Goal: Transaction & Acquisition: Obtain resource

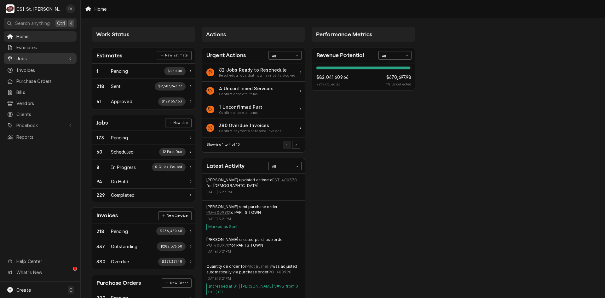
click at [30, 55] on span "Jobs" at bounding box center [40, 58] width 48 height 7
click at [26, 69] on span "Jobs" at bounding box center [44, 69] width 57 height 7
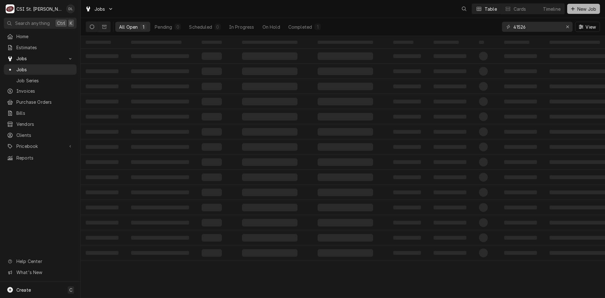
click at [570, 6] on div "Dynamic Content Wrapper" at bounding box center [572, 9] width 6 height 6
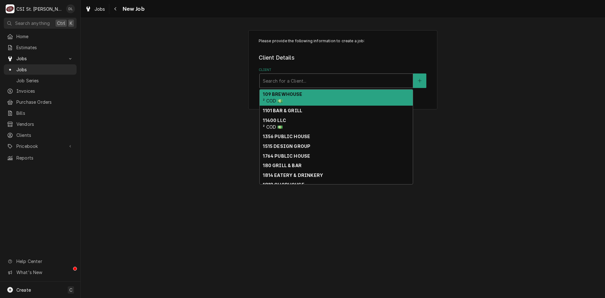
click at [280, 81] on div "Client" at bounding box center [336, 80] width 147 height 11
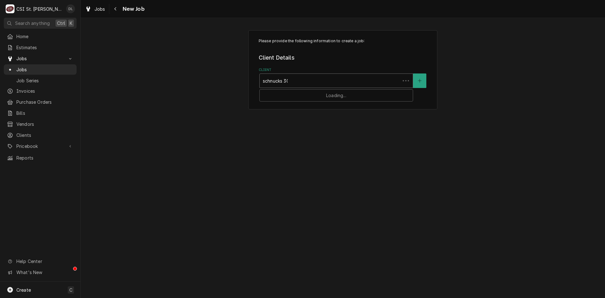
type input "schnucks 301"
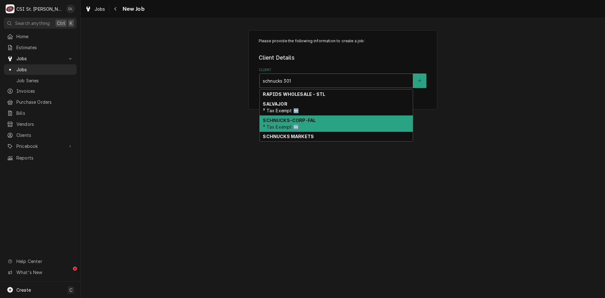
click at [293, 121] on strong "SCHNUCKS-CORP-FAL" at bounding box center [289, 119] width 53 height 5
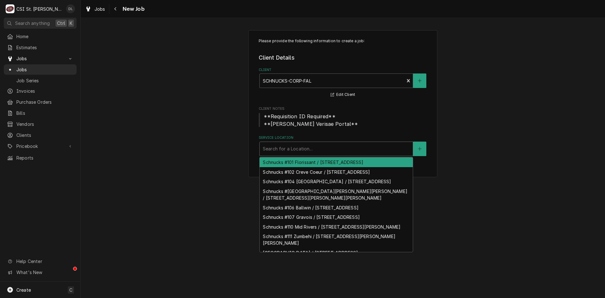
click at [300, 147] on div "Service Location" at bounding box center [336, 148] width 147 height 11
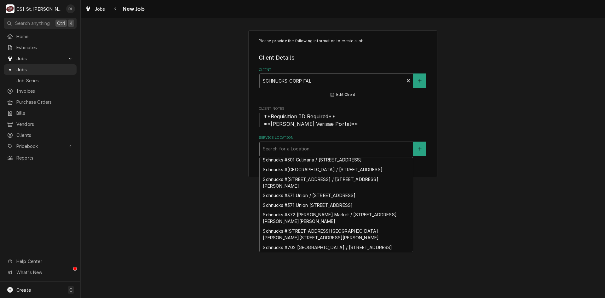
scroll to position [1224, 0]
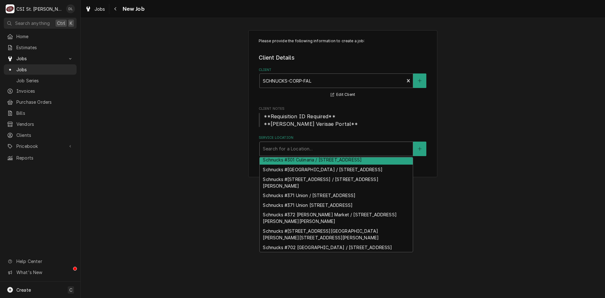
click at [331, 164] on div "Schnucks #301 Culinaria / 315 N 9Th St, St Louis, MO 63101" at bounding box center [335, 160] width 153 height 10
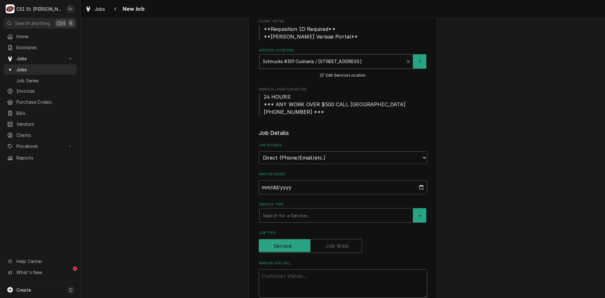
scroll to position [252, 0]
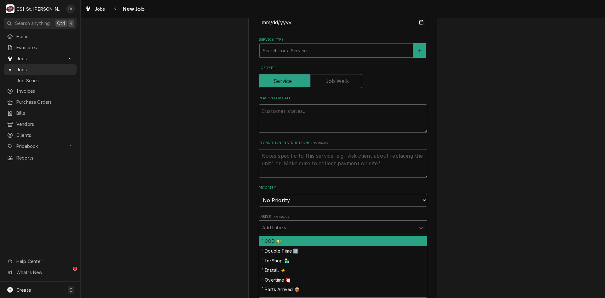
click at [305, 225] on div "Labels" at bounding box center [337, 227] width 150 height 11
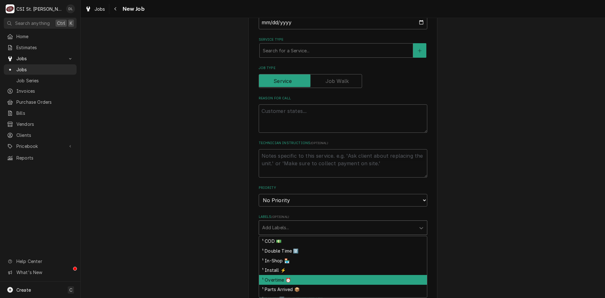
click at [281, 277] on div "¹ Overtime ⏰" at bounding box center [343, 280] width 168 height 10
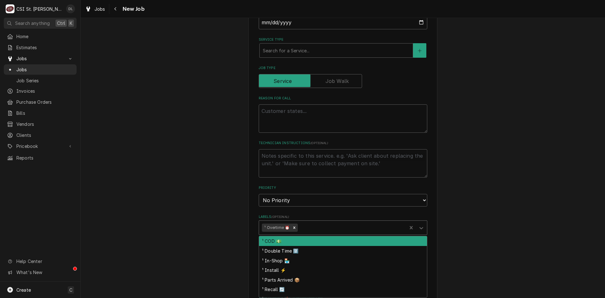
click at [311, 229] on div "Labels" at bounding box center [351, 227] width 105 height 11
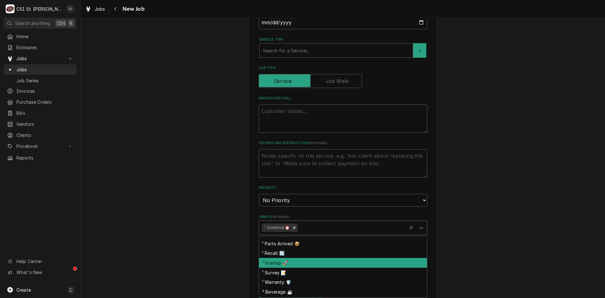
scroll to position [94, 0]
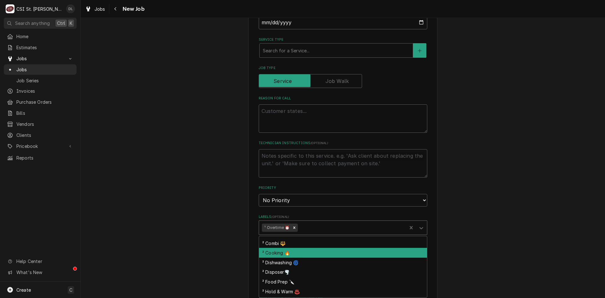
click at [292, 252] on div "² Cooking 🔥" at bounding box center [343, 252] width 168 height 10
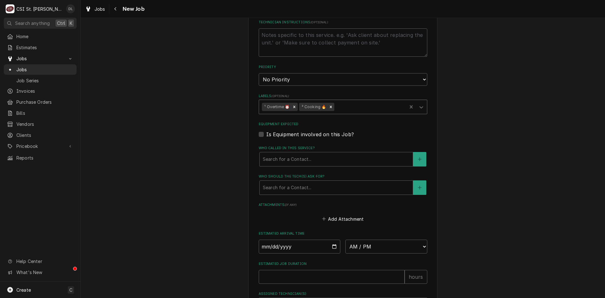
scroll to position [378, 0]
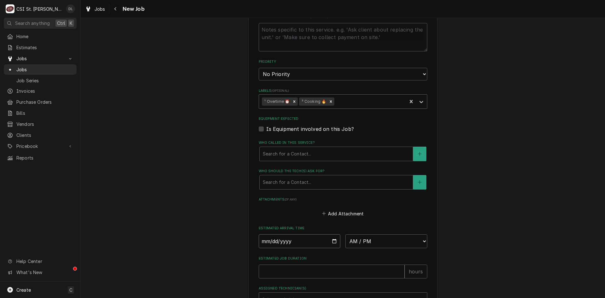
click at [321, 240] on input "Date" at bounding box center [299, 241] width 82 height 14
click at [332, 236] on input "Date" at bounding box center [299, 241] width 82 height 14
click at [333, 241] on input "Date" at bounding box center [299, 241] width 82 height 14
type textarea "x"
type input "[DATE]"
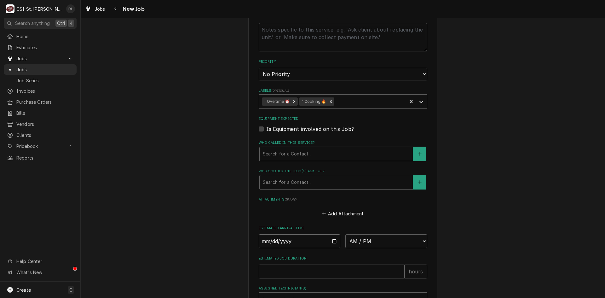
type textarea "x"
click at [417, 240] on select "AM / PM 6:00 AM 6:15 AM 6:30 AM 6:45 AM 7:00 AM 7:15 AM 7:30 AM 7:45 AM 8:00 AM…" at bounding box center [386, 241] width 82 height 14
select select "16:45:00"
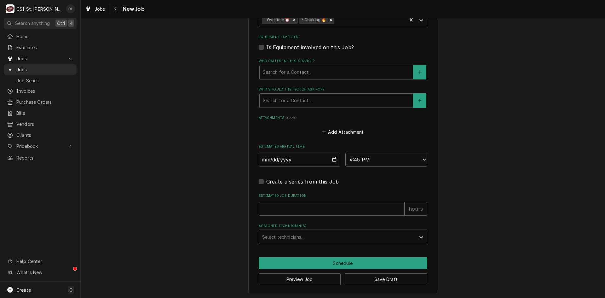
scroll to position [460, 0]
click at [307, 207] on input "Estimated Job Duration" at bounding box center [331, 208] width 146 height 14
type textarea "x"
type input "2"
type textarea "x"
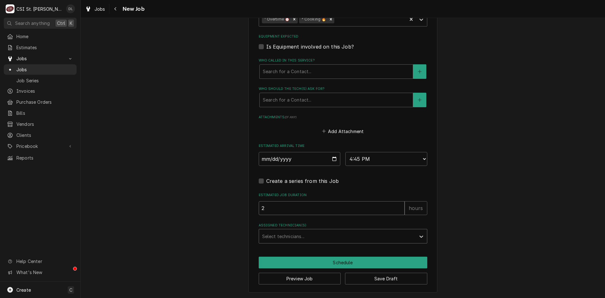
type input "2"
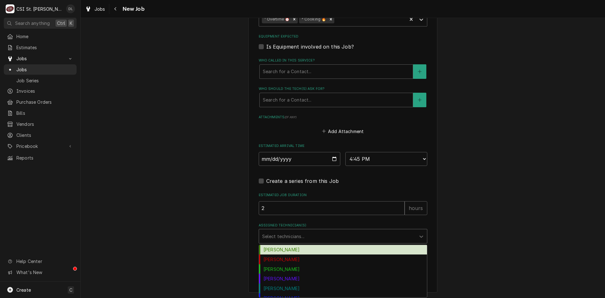
click at [324, 231] on div "Assigned Technician(s)" at bounding box center [337, 235] width 150 height 11
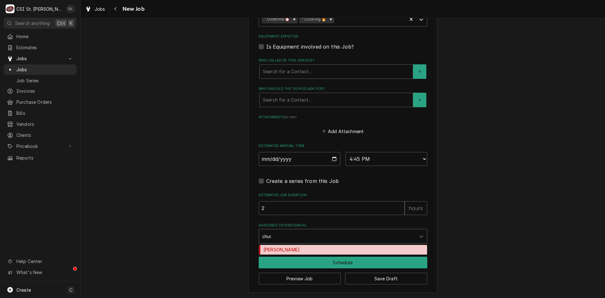
type input "chuck"
click at [293, 247] on div "Chuck Wamboldt" at bounding box center [343, 250] width 168 height 10
type textarea "x"
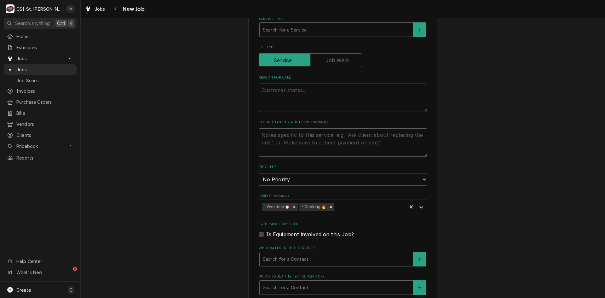
scroll to position [283, 0]
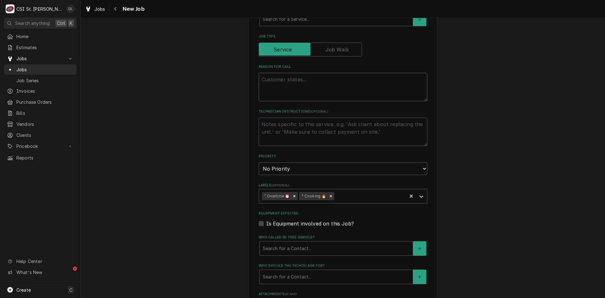
click at [287, 95] on textarea "Reason For Call" at bounding box center [342, 87] width 168 height 28
type textarea "x"
type textarea "B"
type textarea "x"
type textarea "Ba"
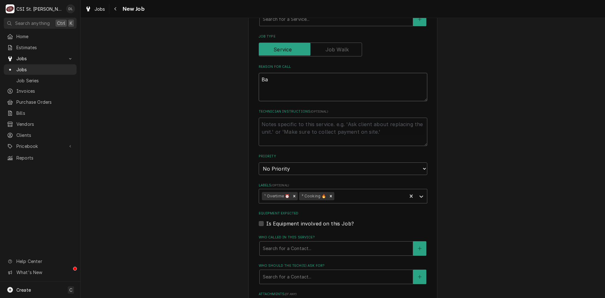
type textarea "x"
type textarea "Bak"
type textarea "x"
type textarea "Bake"
type textarea "x"
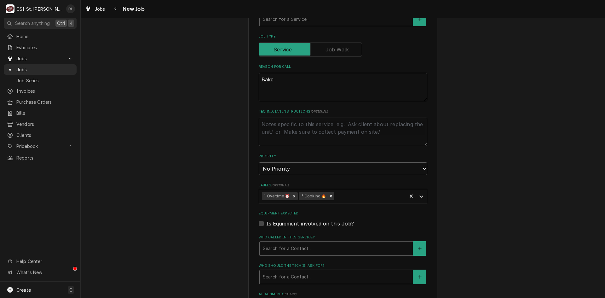
type textarea "Baker"
type textarea "x"
type textarea "Bakery"
type textarea "x"
type textarea "Bakery"
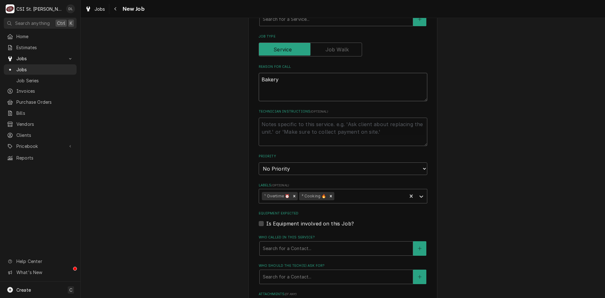
type textarea "x"
type textarea "Bakery o"
type textarea "x"
type textarea "Bakery ov"
type textarea "x"
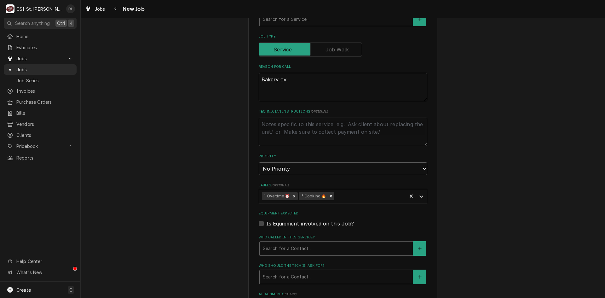
type textarea "Bakery ove"
type textarea "x"
type textarea "Bakery oven"
type textarea "x"
type textarea "Bakery oven i"
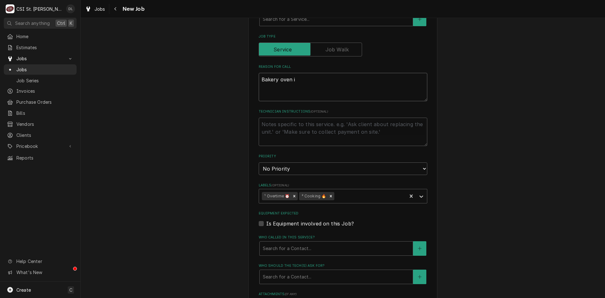
type textarea "x"
type textarea "Bakery oven is"
type textarea "x"
type textarea "Bakery oven is"
type textarea "x"
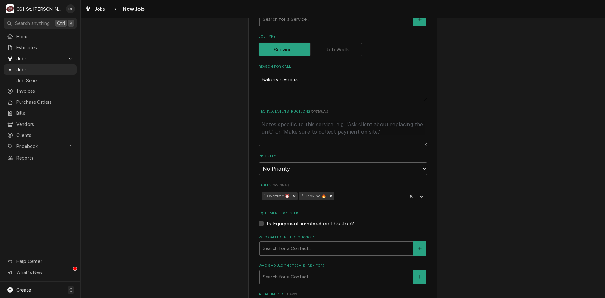
type textarea "Bakery oven is n"
type textarea "x"
type textarea "Bakery oven is no"
type textarea "x"
type textarea "Bakery oven is not"
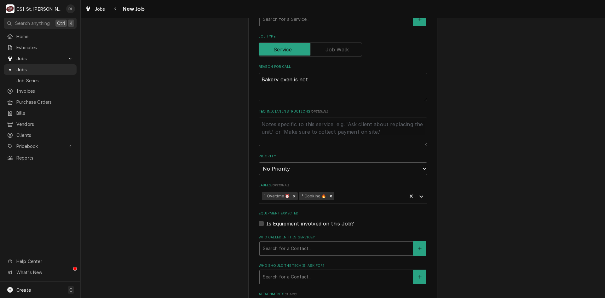
type textarea "x"
type textarea "Bakery oven is not"
type textarea "x"
type textarea "Bakery oven is not w"
type textarea "x"
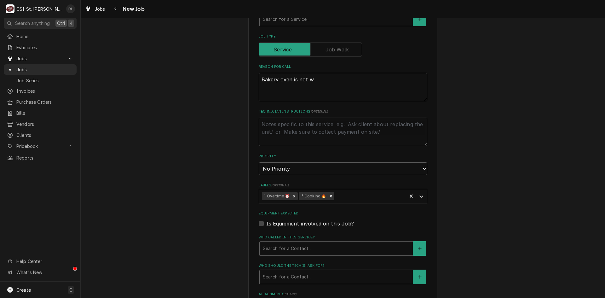
type textarea "Bakery oven is not wo"
type textarea "x"
type textarea "Bakery oven is not work"
type textarea "x"
type textarea "Bakery oven is not workin"
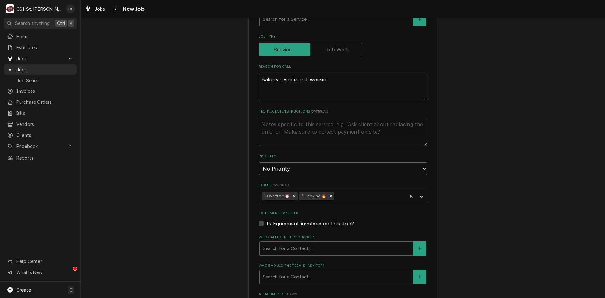
type textarea "x"
type textarea "Bakery oven is not working"
type textarea "x"
type textarea "Bakery oven is not working."
type textarea "x"
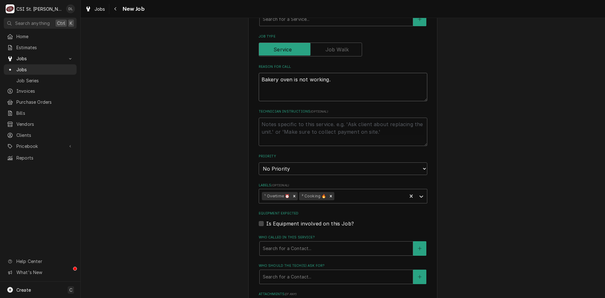
type textarea "Bakery oven is not working."
type textarea "x"
type textarea "Bakery oven is not working."
type textarea "x"
type textarea "Bakery oven is not working. P"
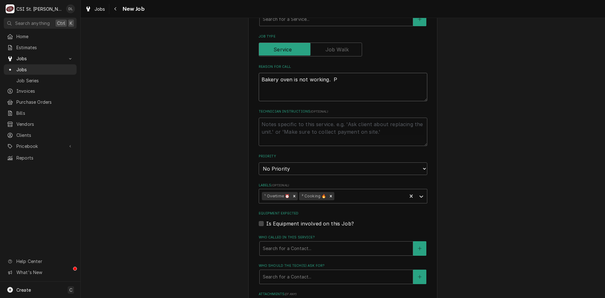
type textarea "x"
type textarea "Bakery oven is not working. Pa"
type textarea "x"
type textarea "Bakery oven is not working. Par"
type textarea "x"
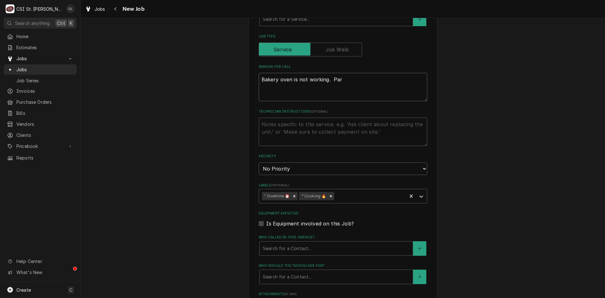
type textarea "Bakery oven is not working. Part"
type textarea "x"
type textarea "Bakery oven is not working. Parts"
type textarea "x"
type textarea "Bakery oven is not working. Parts a"
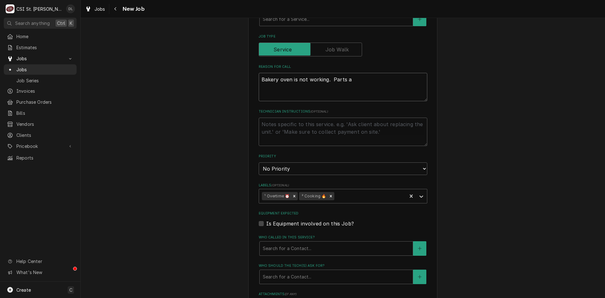
type textarea "x"
type textarea "Bakery oven is not working. Parts ar"
type textarea "x"
type textarea "Bakery oven is not working. Parts are"
type textarea "x"
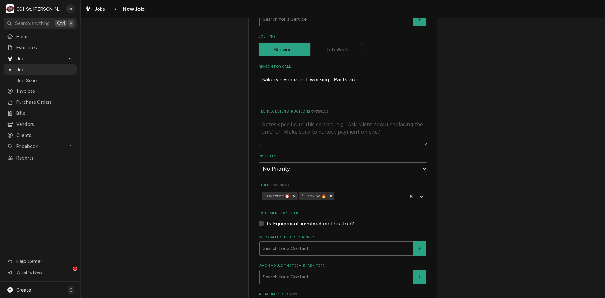
type textarea "Bakery oven is not working. Parts are o"
type textarea "x"
type textarea "Bakery oven is not working. Parts are on"
type textarea "x"
type textarea "Bakery oven is not working. Parts are on"
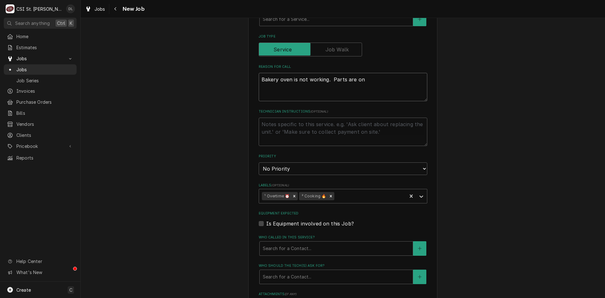
type textarea "x"
type textarea "Bakery oven is not working. Parts are on o"
type textarea "x"
type textarea "Bakery oven is not working. Parts are on od"
type textarea "x"
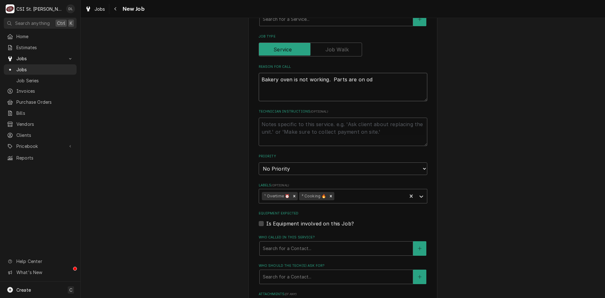
type textarea "Bakery oven is not working. Parts are on odr"
type textarea "x"
type textarea "Bakery oven is not working. Parts are on od"
type textarea "x"
type textarea "Bakery oven is not working. Parts are on or"
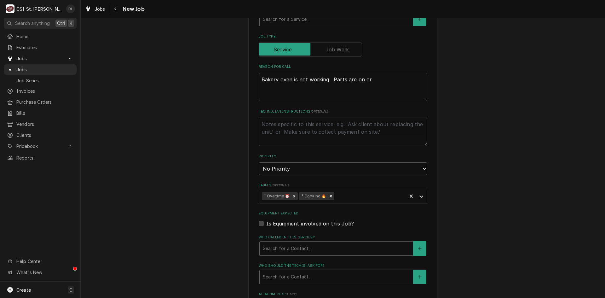
type textarea "x"
type textarea "Bakery oven is not working. Parts are on ord"
type textarea "x"
type textarea "Bakery oven is not working. Parts are on orde"
type textarea "x"
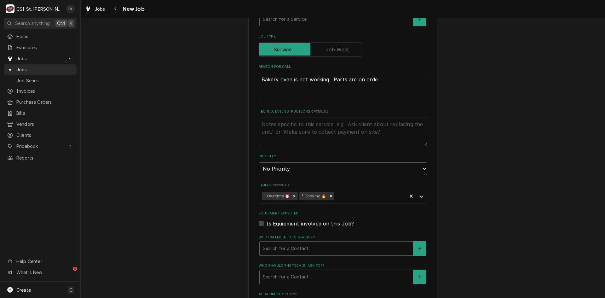
type textarea "Bakery oven is not working. Parts are on order"
type textarea "x"
type textarea "Bakery oven is not working. Parts are on order"
type textarea "x"
type textarea "Bakery oven is not working. Parts are on order b"
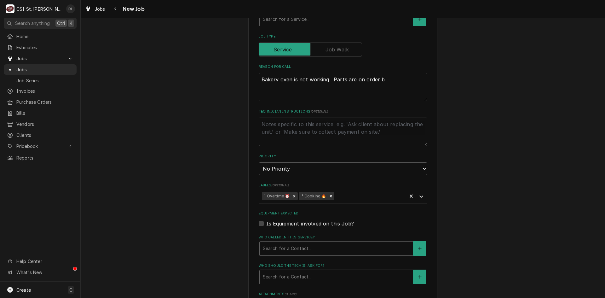
type textarea "x"
type textarea "Bakery oven is not working. Parts are on order bu"
type textarea "x"
type textarea "Bakery oven is not working. Parts are on order but"
type textarea "x"
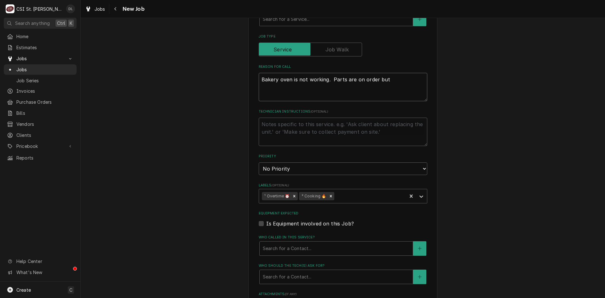
type textarea "Bakery oven is not working. Parts are on order but"
type textarea "x"
type textarea "Bakery oven is not working. Parts are on order but D"
type textarea "x"
type textarea "Bakery oven is not working. Parts are on order but DR"
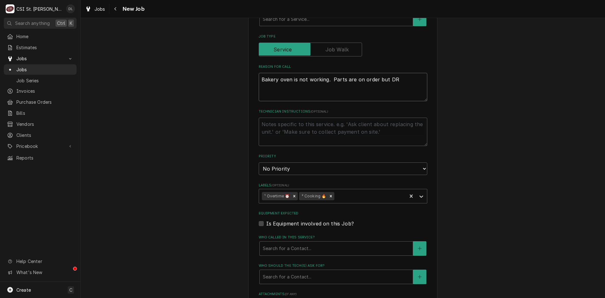
type textarea "x"
type textarea "Bakery oven is not working. Parts are on order but DRe"
type textarea "x"
type textarea "Bakery oven is not working. Parts are on order but DRew"
type textarea "x"
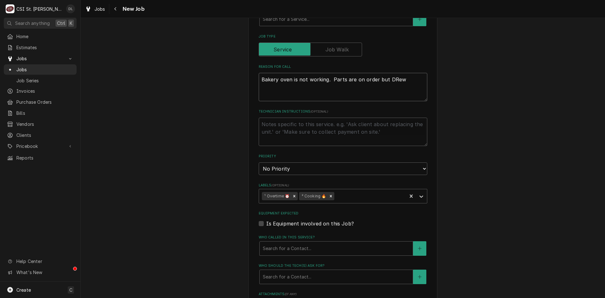
type textarea "Bakery oven is not working. Parts are on order but DRew"
type textarea "x"
type textarea "Bakery oven is not working. Parts are on order but DRe"
type textarea "x"
type textarea "Bakery oven is not working. Parts are on order but DR"
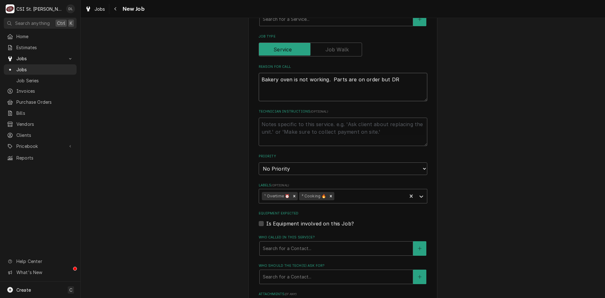
type textarea "x"
type textarea "Bakery oven is not working. Parts are on order but D"
type textarea "x"
type textarea "Bakery oven is not working. Parts are on order but Dr"
type textarea "x"
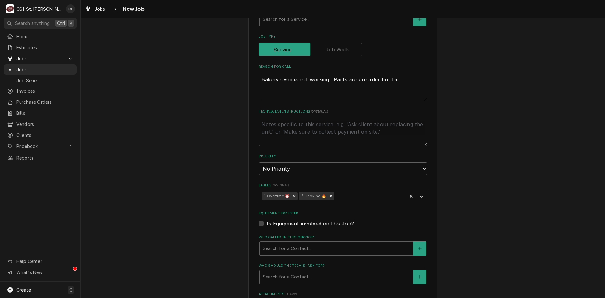
type textarea "Bakery oven is not working. Parts are on order but Dre"
type textarea "x"
type textarea "Bakery oven is not working. Parts are on order but Dre"
type textarea "x"
type textarea "Bakery oven is not working. Parts are on order but Drew"
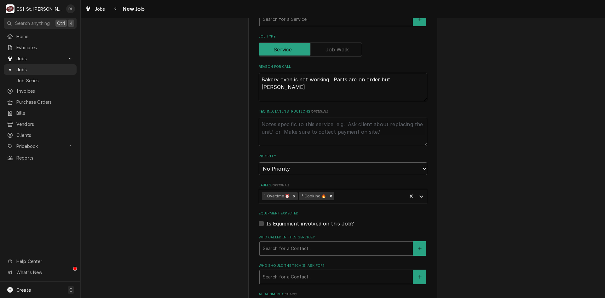
type textarea "x"
type textarea "Bakery oven is not working. Parts are on order but Drew"
type textarea "x"
type textarea "Bakery oven is not working. Parts are on order but Drew w"
type textarea "x"
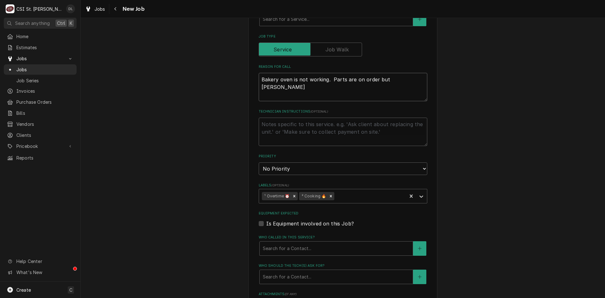
type textarea "Bakery oven is not working. Parts are on order but Drew wa"
type textarea "x"
type textarea "Bakery oven is not working. Parts are on order but Drew wan"
type textarea "x"
type textarea "Bakery oven is not working. Parts are on order but Drew want"
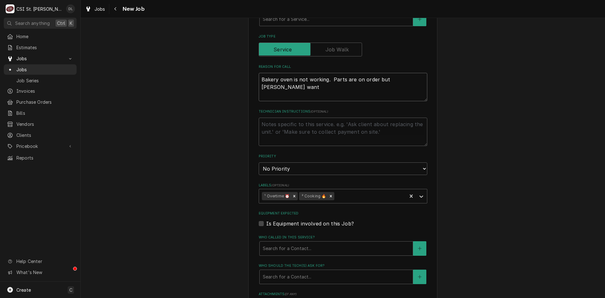
type textarea "x"
type textarea "Bakery oven is not working. Parts are on order but Drew wants"
type textarea "x"
type textarea "Bakery oven is not working. Parts are on order but Drew wants"
type textarea "x"
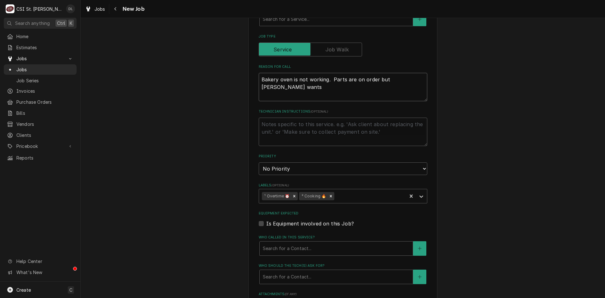
type textarea "Bakery oven is not working. Parts are on order but Drew wants t"
type textarea "x"
type textarea "Bakery oven is not working. Parts are on order but Drew wants to"
type textarea "x"
type textarea "Bakery oven is not working. Parts are on order but Drew wants to s"
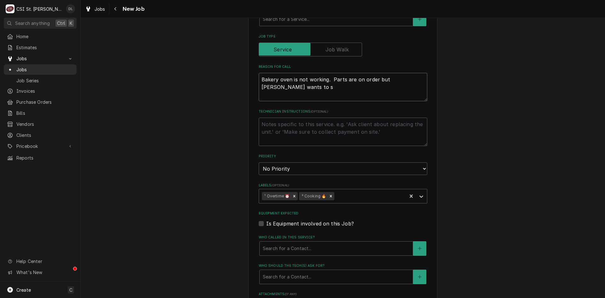
type textarea "x"
type textarea "Bakery oven is not working. Parts are on order but Drew wants to se"
type textarea "x"
type textarea "Bakery oven is not working. Parts are on order but Drew wants to see"
type textarea "x"
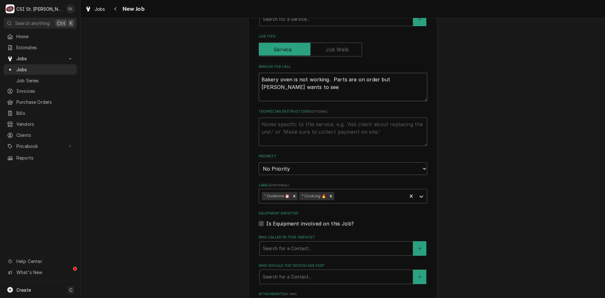
type textarea "Bakery oven is not working. Parts are on order but Drew wants to seei"
type textarea "x"
type textarea "Bakery oven is not working. Parts are on order but Drew wants to seei"
type textarea "x"
type textarea "Bakery oven is not working. Parts are on order but Drew wants to seei"
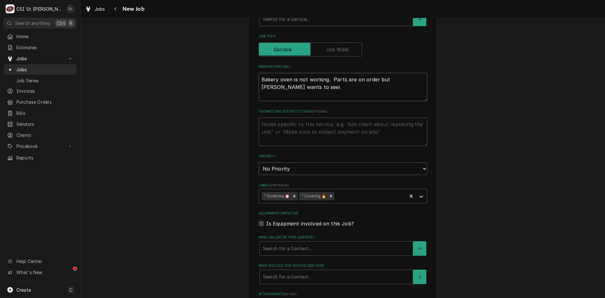
type textarea "x"
type textarea "Bakery oven is not working. Parts are on order but Drew wants to seei"
type textarea "x"
type textarea "Bakery oven is not working. Parts are on order but Drew wants to seei"
type textarea "x"
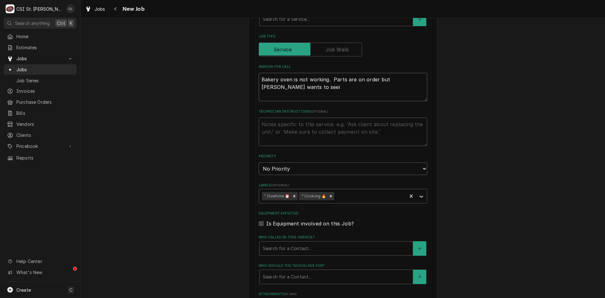
type textarea "Bakery oven is not working. Parts are on order but Drew wants to see"
type textarea "x"
type textarea "Bakery oven is not working. Parts are on order but Drew wants to see"
type textarea "x"
type textarea "Bakery oven is not working. Parts are on order but Drew wants to see i"
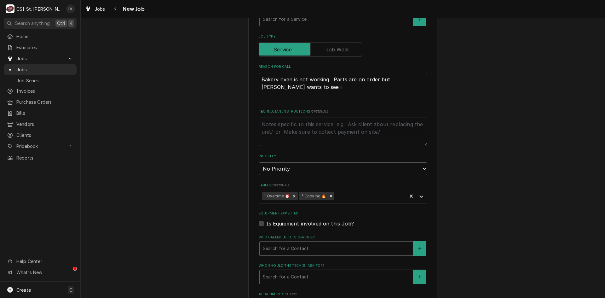
type textarea "x"
type textarea "Bakery oven is not working. Parts are on order but Drew wants to see if"
type textarea "x"
type textarea "Bakery oven is not working. Parts are on order but Drew wants to see if w"
type textarea "x"
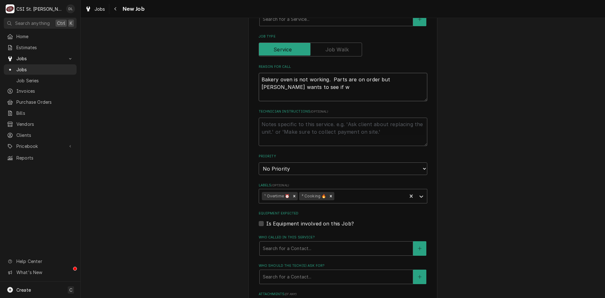
type textarea "Bakery oven is not working. Parts are on order but Drew wants to see if we"
type textarea "x"
type textarea "Bakery oven is not working. Parts are on order but Drew wants to see if we"
type textarea "x"
type textarea "Bakery oven is not working. Parts are on order but Drew wants to see if we c"
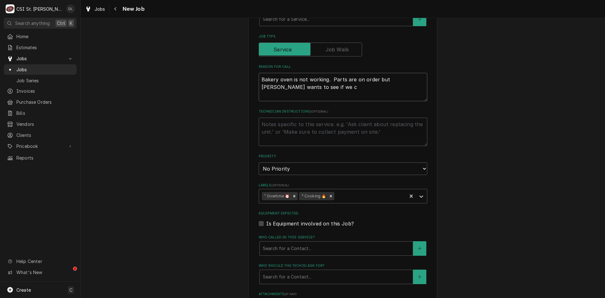
type textarea "x"
type textarea "Bakery oven is not working. Parts are on order but Drew wants to see if we ca"
type textarea "x"
type textarea "Bakery oven is not working. Parts are on order but Drew wants to see if we can"
type textarea "x"
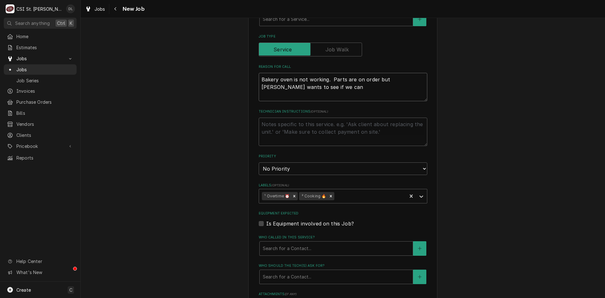
type textarea "Bakery oven is not working. Parts are on order but Drew wants to see if we can"
type textarea "x"
type textarea "Bakery oven is not working. Parts are on order but Drew wants to see if we can g"
type textarea "x"
type textarea "Bakery oven is not working. Parts are on order but Drew wants to see if we can …"
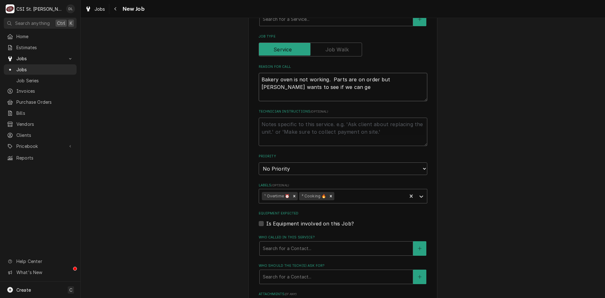
type textarea "x"
type textarea "Bakery oven is not working. Parts are on order but Drew wants to see if we can …"
type textarea "x"
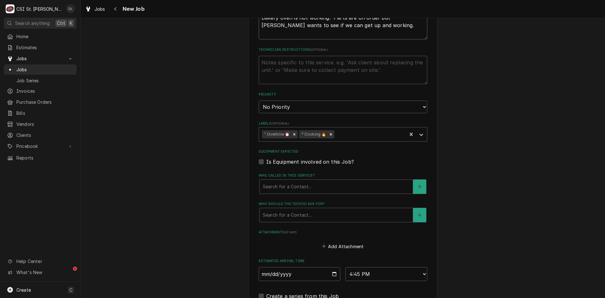
scroll to position [460, 0]
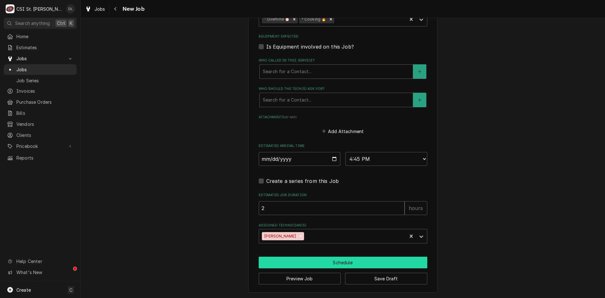
click at [339, 262] on button "Schedule" at bounding box center [342, 262] width 168 height 12
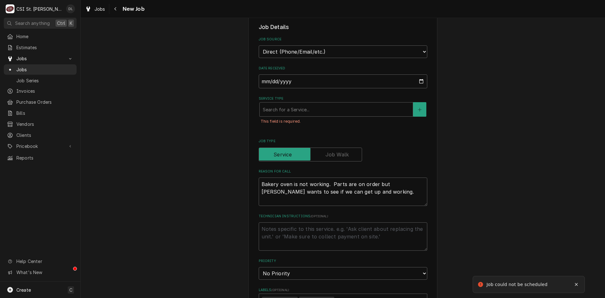
scroll to position [114, 0]
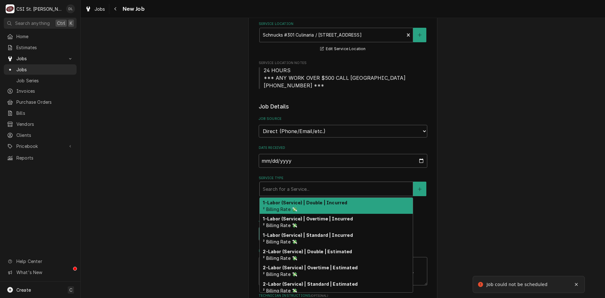
click at [314, 185] on div "Service Type" at bounding box center [336, 188] width 147 height 11
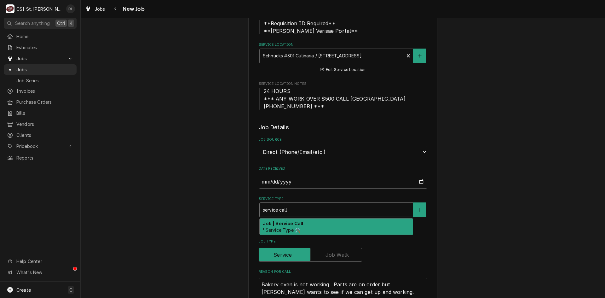
scroll to position [82, 0]
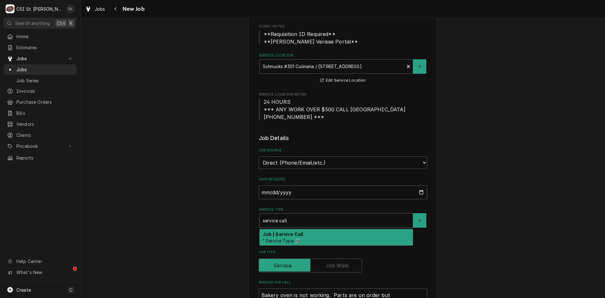
click at [280, 236] on strong "Job | Service Call" at bounding box center [283, 233] width 40 height 5
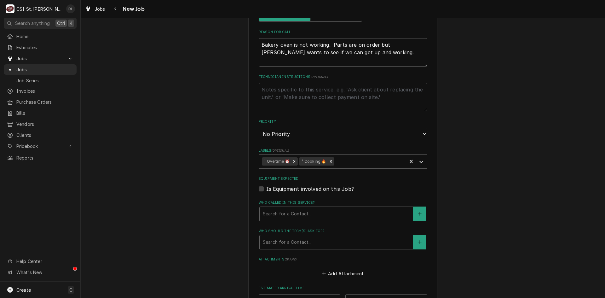
scroll to position [334, 0]
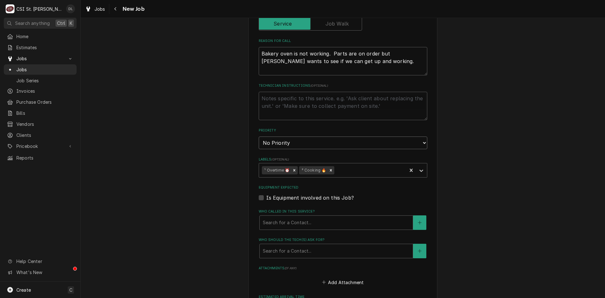
click at [358, 143] on select "No Priority Urgent High Medium Low" at bounding box center [342, 142] width 168 height 13
click at [258, 136] on select "No Priority Urgent High Medium Low" at bounding box center [342, 142] width 168 height 13
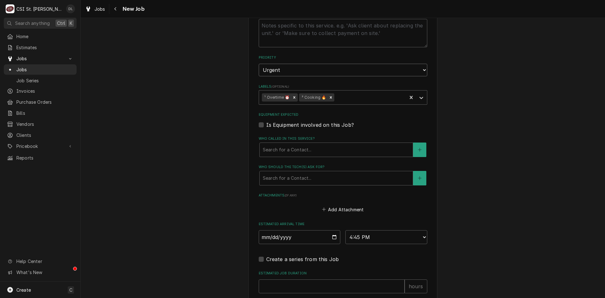
scroll to position [543, 0]
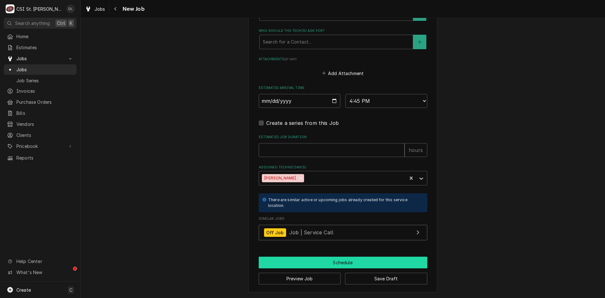
click at [359, 262] on button "Schedule" at bounding box center [342, 262] width 168 height 12
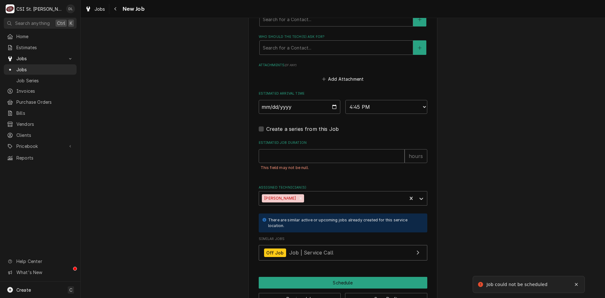
scroll to position [528, 0]
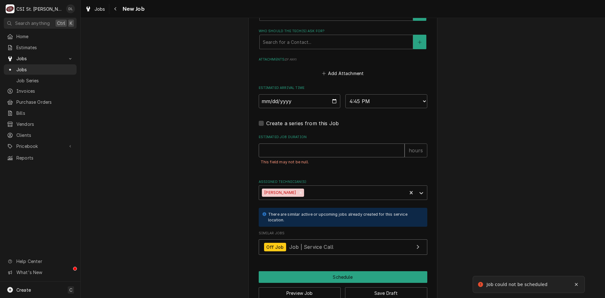
click at [310, 143] on div "Estimated Job Duration hours This field may not be null." at bounding box center [342, 152] width 168 height 37
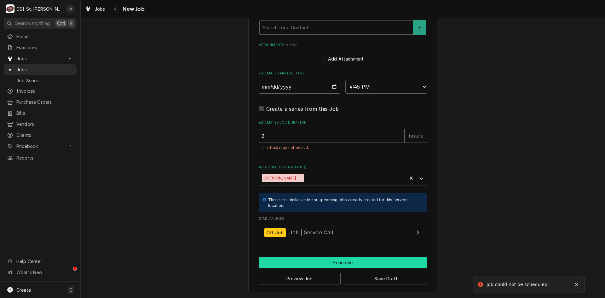
click at [344, 261] on button "Schedule" at bounding box center [342, 262] width 168 height 12
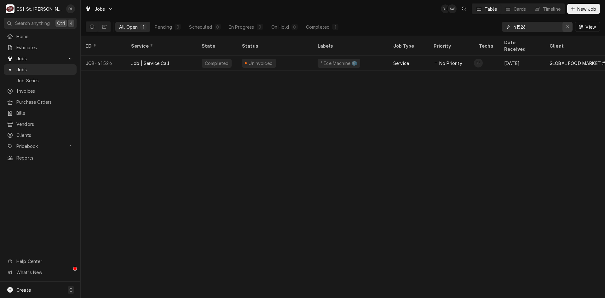
click at [565, 25] on div "Erase input" at bounding box center [567, 27] width 6 height 6
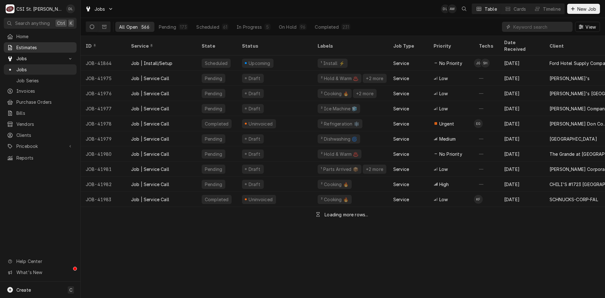
click at [30, 44] on span "Estimates" at bounding box center [44, 47] width 57 height 7
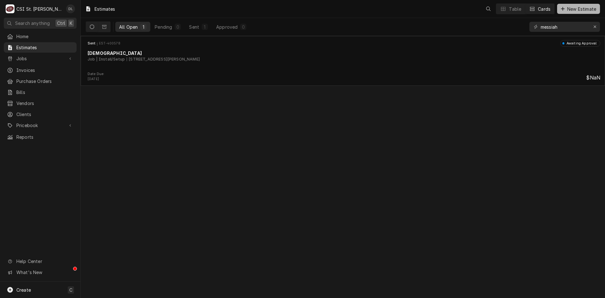
click at [566, 8] on span "New Estimate" at bounding box center [580, 9] width 31 height 7
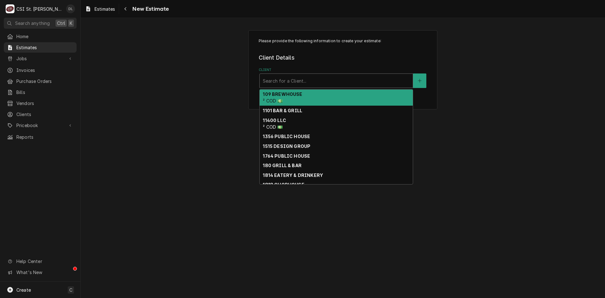
click at [315, 80] on div "Client" at bounding box center [336, 80] width 147 height 11
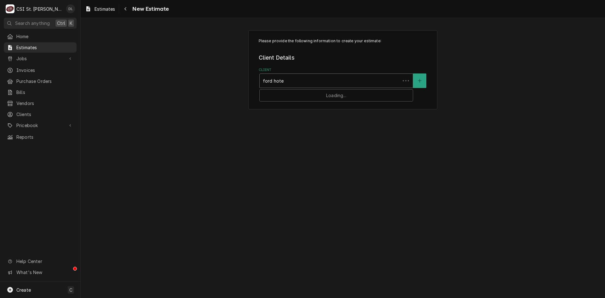
type input "ford hotel"
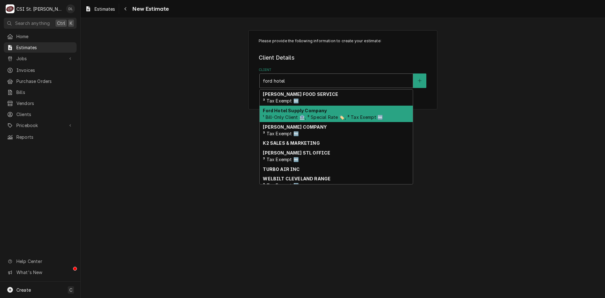
click at [317, 112] on strong "Ford Hotel Supply Company" at bounding box center [295, 110] width 64 height 5
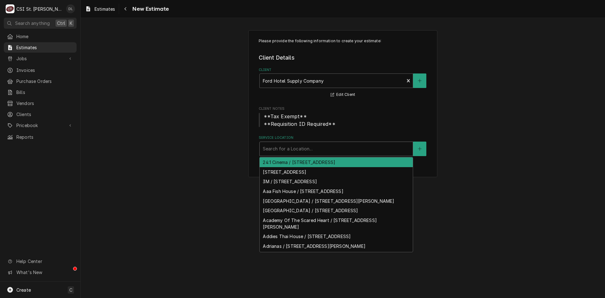
click at [304, 146] on div "Service Location" at bounding box center [336, 148] width 147 height 11
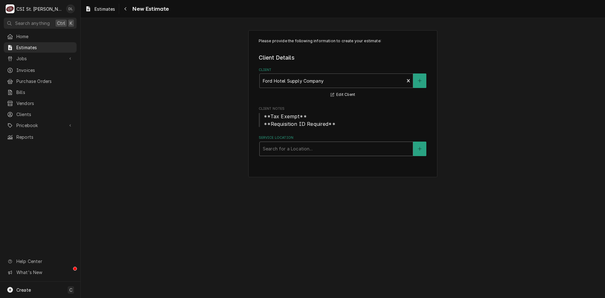
click at [304, 146] on div "Service Location" at bounding box center [336, 148] width 147 height 11
type input "b"
type input "monsanto"
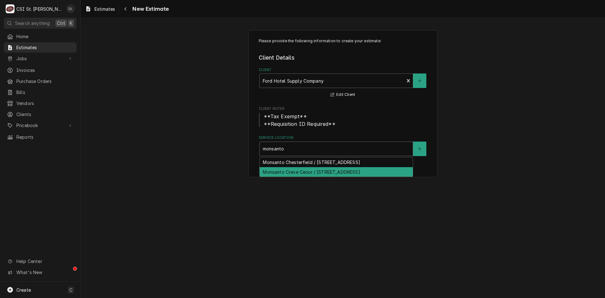
click at [336, 177] on div "Monsanto Creve Ceour / [STREET_ADDRESS]" at bounding box center [335, 172] width 153 height 10
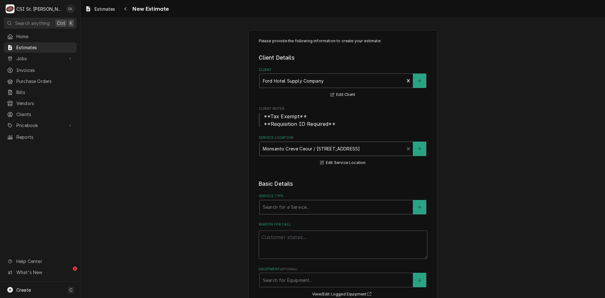
click at [320, 207] on div "Service Type" at bounding box center [336, 206] width 147 height 11
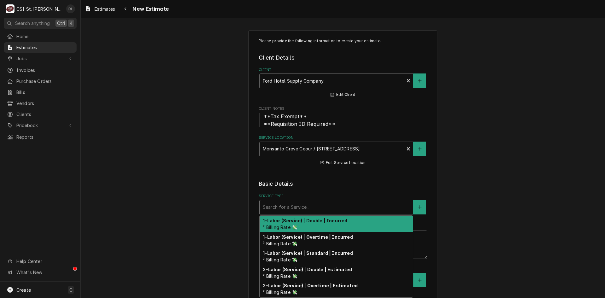
type textarea "x"
type input "i"
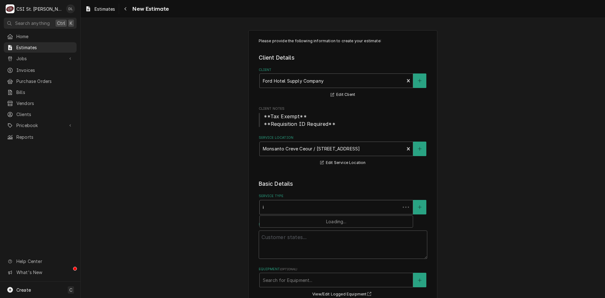
type textarea "x"
type input "in"
type textarea "x"
type input "ins"
type textarea "x"
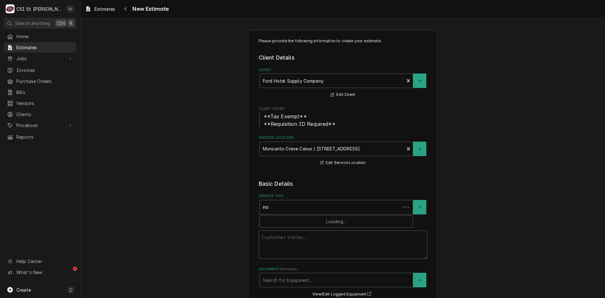
type input "inst"
type textarea "x"
type input "insta"
type textarea "x"
type input "instal"
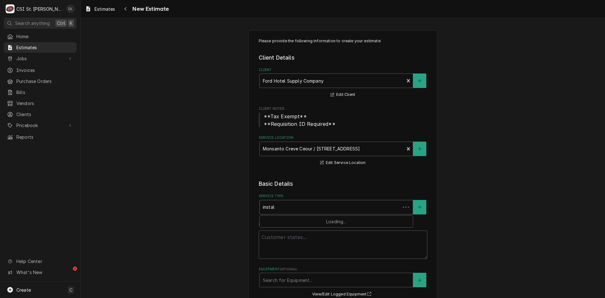
type textarea "x"
type input "install"
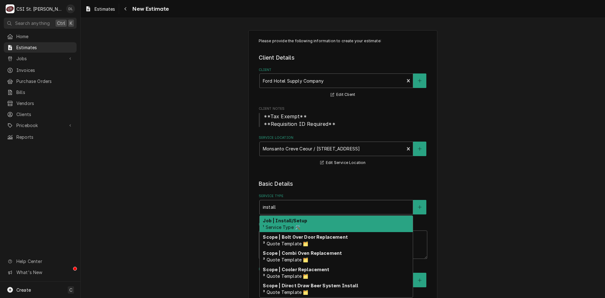
click at [286, 219] on strong "Job | Install/Setup" at bounding box center [285, 220] width 44 height 5
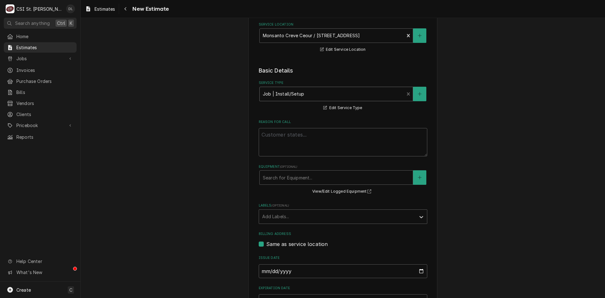
scroll to position [126, 0]
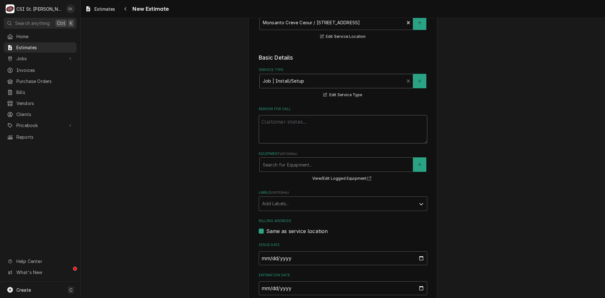
click at [304, 124] on textarea "Reason For Call" at bounding box center [342, 129] width 168 height 28
type textarea "x"
type textarea "i"
type textarea "x"
type textarea "in"
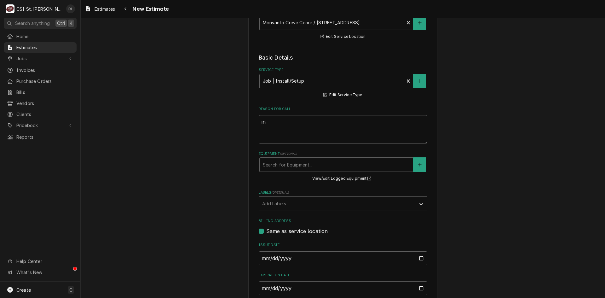
type textarea "x"
type textarea "ins"
type textarea "x"
type textarea "inst"
type textarea "x"
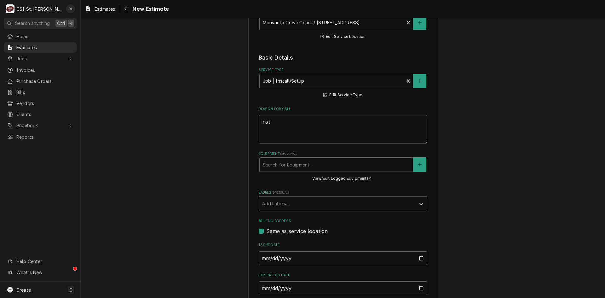
type textarea "insta"
type textarea "x"
type textarea "instal"
type textarea "x"
type textarea "install"
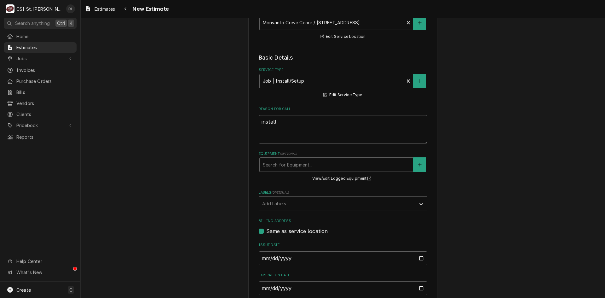
type textarea "x"
type textarea "install"
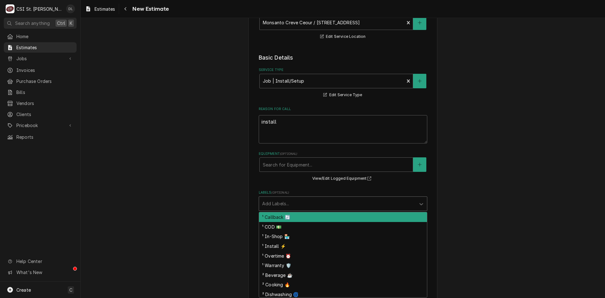
click at [384, 202] on div "Labels" at bounding box center [337, 203] width 150 height 11
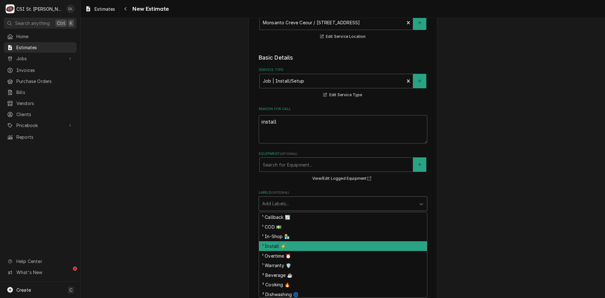
click at [277, 247] on div "¹ Install ⚡️" at bounding box center [343, 246] width 168 height 10
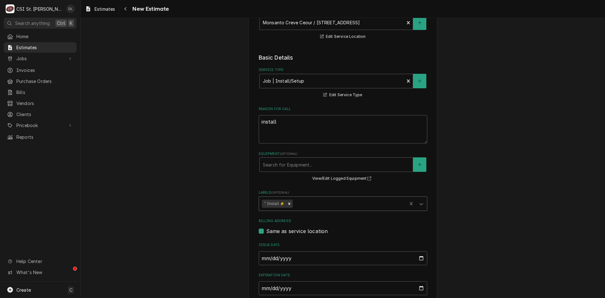
type textarea "x"
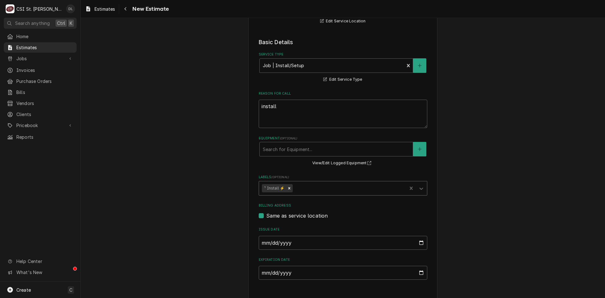
scroll to position [150, 0]
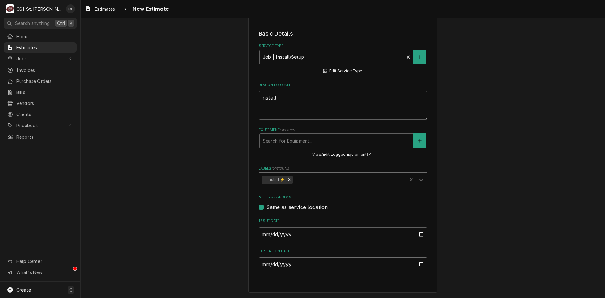
click at [416, 265] on input "Expiration Date" at bounding box center [342, 264] width 168 height 14
click at [418, 261] on input "Expiration Date" at bounding box center [342, 264] width 168 height 14
type input "[DATE]"
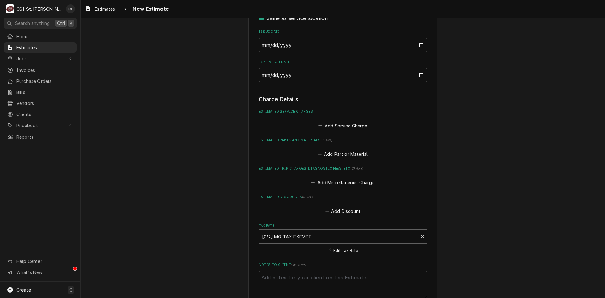
type textarea "x"
click at [415, 72] on input "[DATE]" at bounding box center [342, 75] width 168 height 14
type input "[DATE]"
type textarea "x"
click at [318, 126] on icon "Estimated Service Charges" at bounding box center [320, 125] width 4 height 4
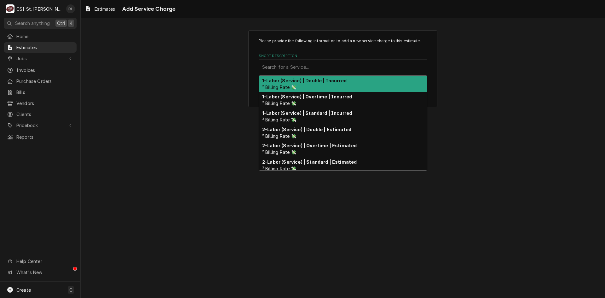
click at [298, 64] on div "Short Description" at bounding box center [343, 66] width 162 height 11
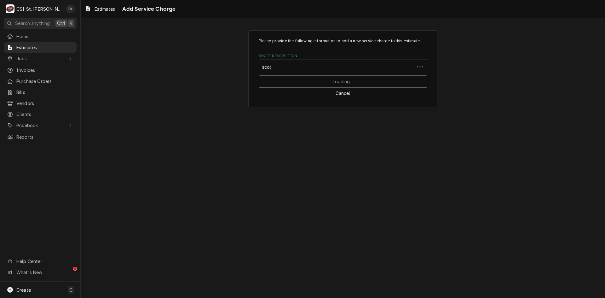
type input "scope"
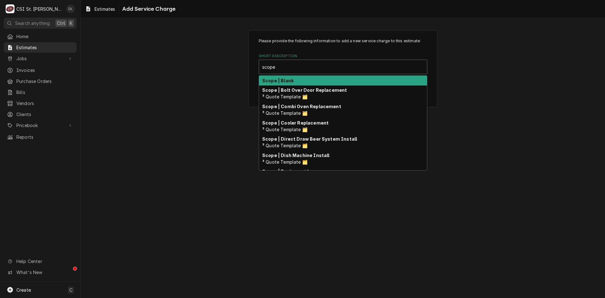
click at [296, 80] on div "Scope | Blank" at bounding box center [343, 81] width 168 height 10
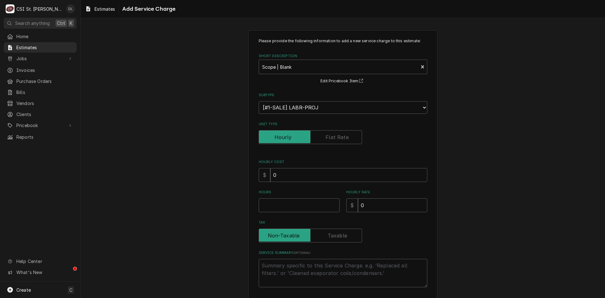
type textarea "x"
click at [337, 132] on input "Unit Type" at bounding box center [310, 137] width 98 height 14
checkbox input "true"
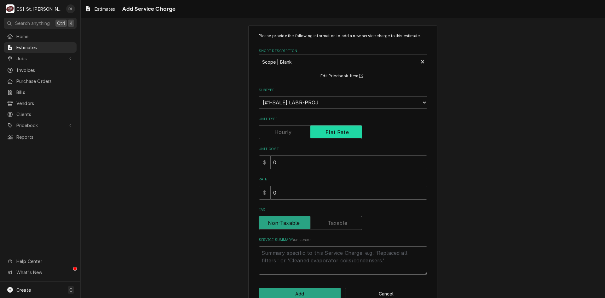
scroll to position [20, 0]
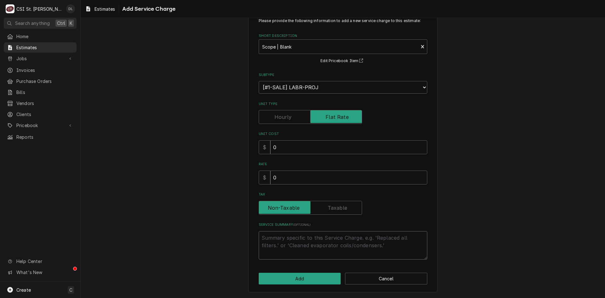
click at [283, 241] on textarea "Service Summary ( optional )" at bounding box center [342, 245] width 168 height 28
type textarea "x"
type textarea "Q"
type textarea "x"
type textarea "Qu"
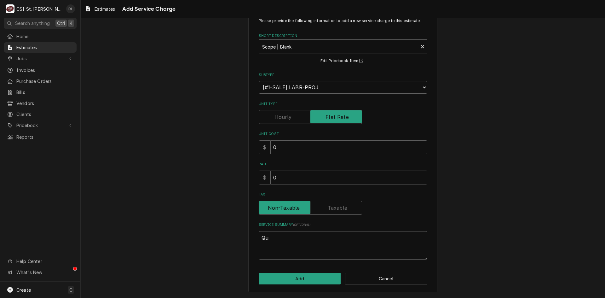
type textarea "x"
type textarea "Quo"
type textarea "x"
type textarea "Quot"
type textarea "x"
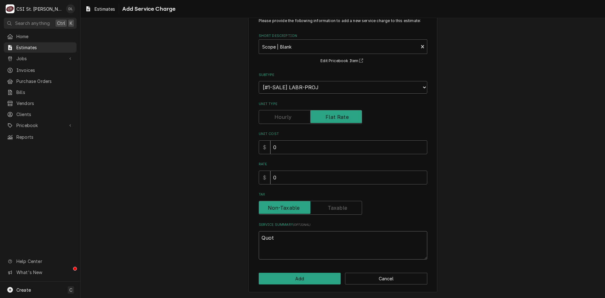
type textarea "Quote"
type textarea "x"
type textarea "Quote"
type textarea "x"
type textarea "Quote t"
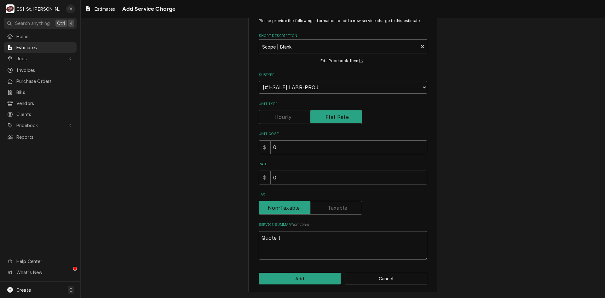
type textarea "x"
type textarea "Quote to"
type textarea "x"
type textarea "Quote to d"
type textarea "x"
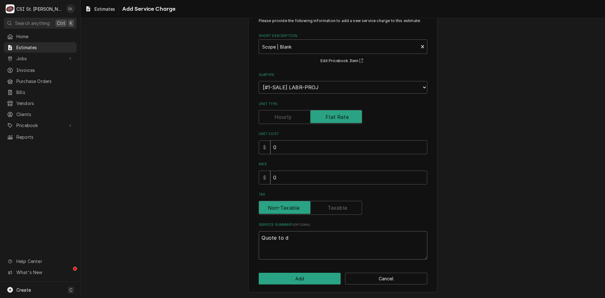
type textarea "Quote to di"
type textarea "x"
type textarea "Quote to dis"
type textarea "x"
type textarea "Quote to disc"
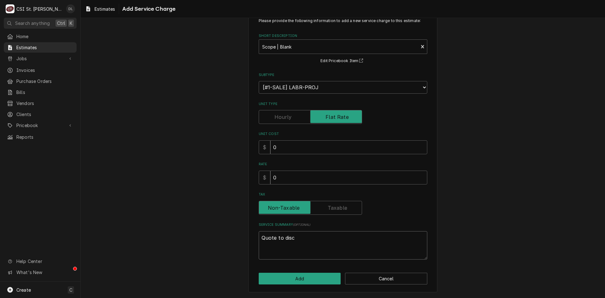
type textarea "x"
type textarea "Quote to disco"
type textarea "x"
type textarea "Quote to discon"
type textarea "x"
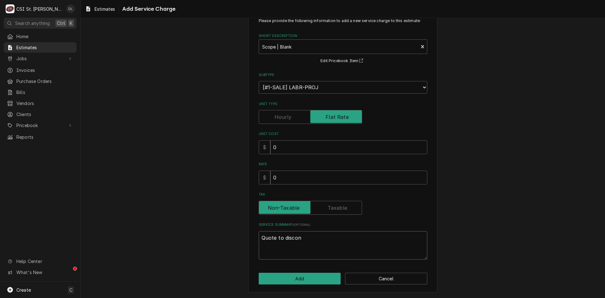
type textarea "Quote to disconn"
type textarea "x"
type textarea "Quote to disconne"
type textarea "x"
type textarea "Quote to disconnec"
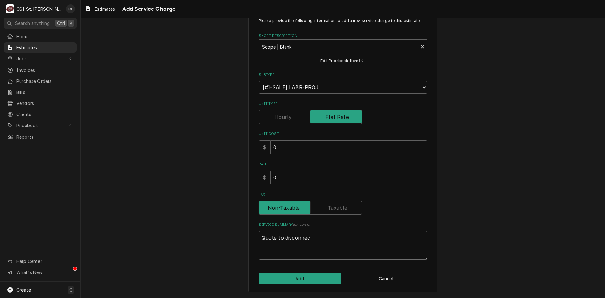
type textarea "x"
type textarea "Quote to disconnect"
type textarea "x"
type textarea "Quote to disconnect"
type textarea "x"
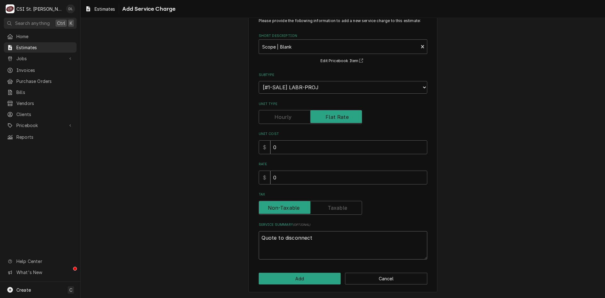
type textarea "Quote to disconnect"
type textarea "x"
type textarea "Quote to disconnec"
type textarea "x"
type textarea "Quote to disconne"
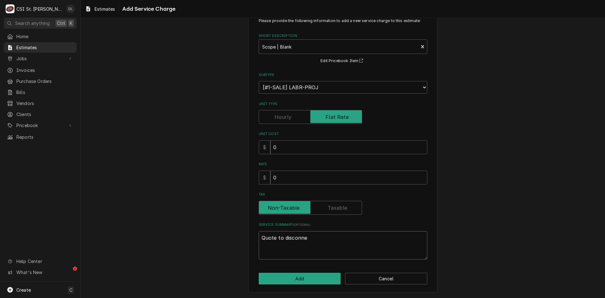
type textarea "x"
type textarea "Quote to disconn"
type textarea "x"
type textarea "Quote to discon"
type textarea "x"
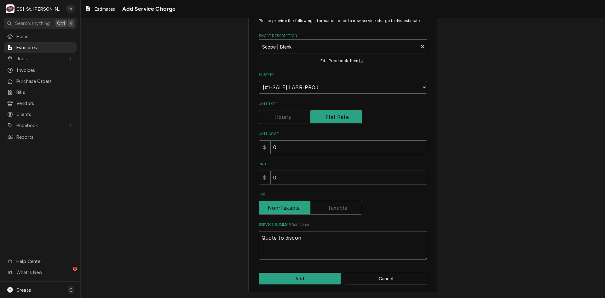
type textarea "Quote to disco"
type textarea "x"
type textarea "Quote to disc"
type textarea "x"
type textarea "Quote to dis"
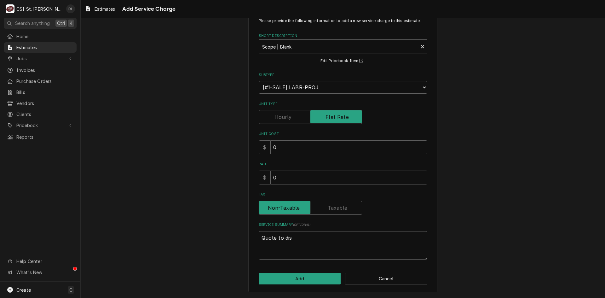
type textarea "x"
type textarea "Quote to di"
type textarea "x"
type textarea "Quote to d"
type textarea "x"
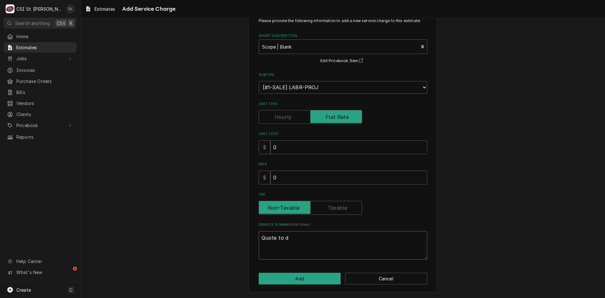
type textarea "Quote to"
type textarea "x"
type textarea "Quote to c"
type textarea "x"
type textarea "Quote to cu"
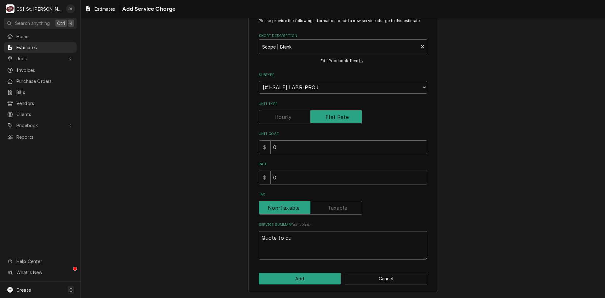
type textarea "x"
type textarea "Quote to cut"
type textarea "x"
type textarea "Quote to cut"
type textarea "x"
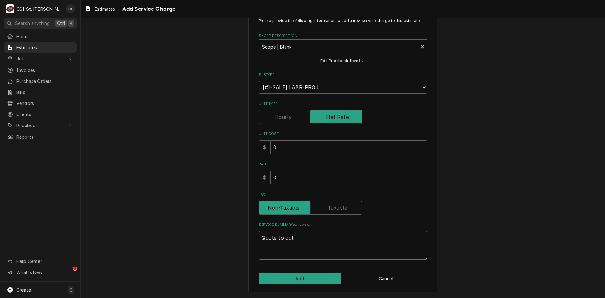
type textarea "Quote to cut o"
type textarea "x"
type textarea "Quote to cut ou"
type textarea "x"
type textarea "Quote to cut out"
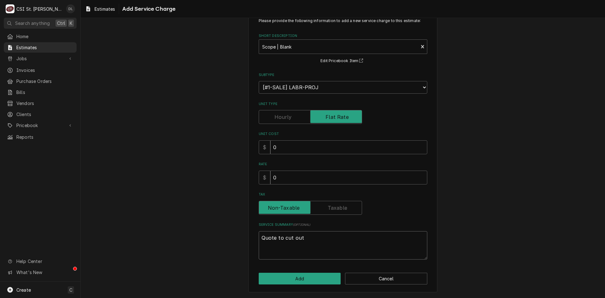
type textarea "x"
type textarea "Quote to cut out"
type textarea "x"
type textarea "Quote to cut out s"
type textarea "x"
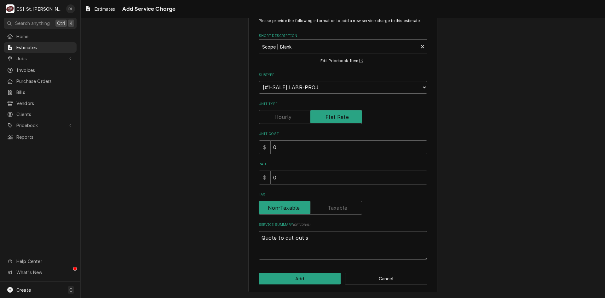
type textarea "Quote to cut out st"
type textarea "x"
type textarea "Quote to cut out sta"
type textarea "x"
type textarea "Quote to cut out stai"
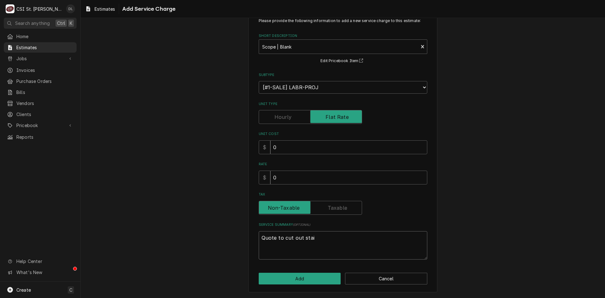
type textarea "x"
type textarea "Quote to cut out stain"
type textarea "x"
type textarea "Quote to cut out stainl"
type textarea "x"
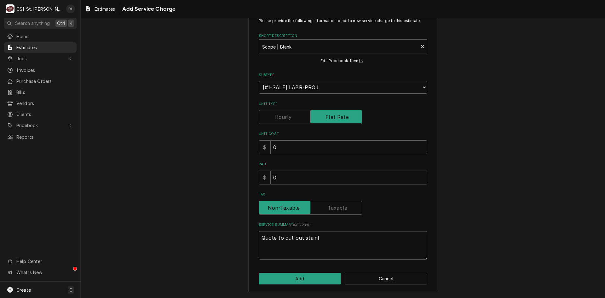
type textarea "Quote to cut out stainle"
type textarea "x"
type textarea "Quote to cut out stainles"
type textarea "x"
type textarea "Quote to cut out stainles"
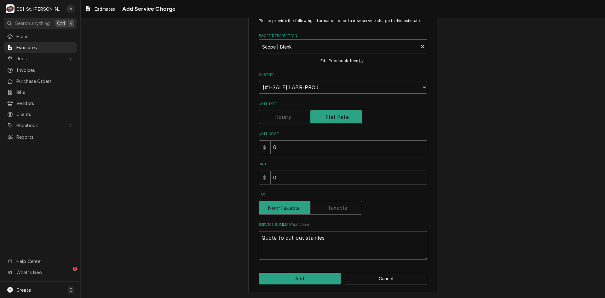
type textarea "x"
type textarea "Quote to cut out stainles s"
type textarea "x"
type textarea "Quote to cut out stainles st"
type textarea "x"
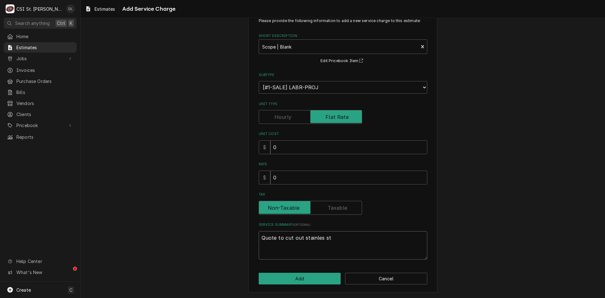
type textarea "Quote to cut out stainles ste"
type textarea "x"
type textarea "Quote to cut out stainles stee"
type textarea "x"
type textarea "Quote to cut out stainles steel"
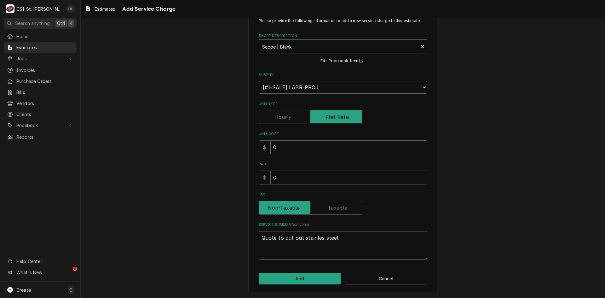
type textarea "x"
type textarea "Quote to cut out stainles steel"
type textarea "x"
type textarea "Quote to cut out stainles steel a"
type textarea "x"
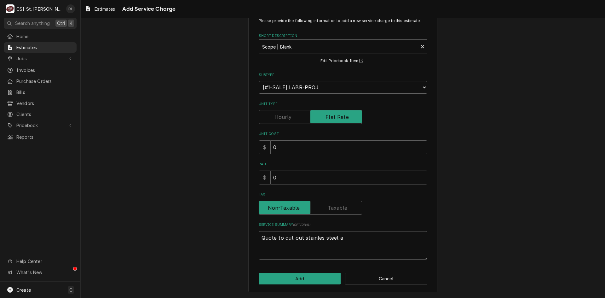
type textarea "Quote to cut out stainles steel an"
type textarea "x"
type textarea "Quote to cut out stainles steel and"
type textarea "x"
type textarea "Quote to cut out stainles steel and"
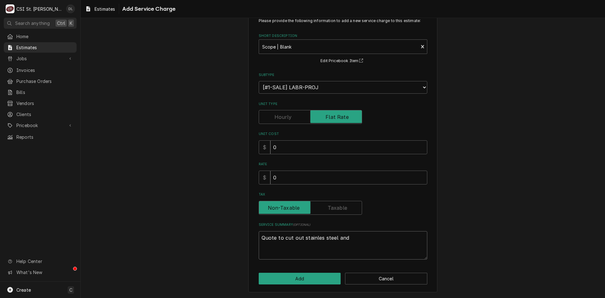
type textarea "x"
type textarea "Quote to cut out stainles steel and t"
type textarea "x"
type textarea "Quote to cut out stainles steel and to"
type textarea "x"
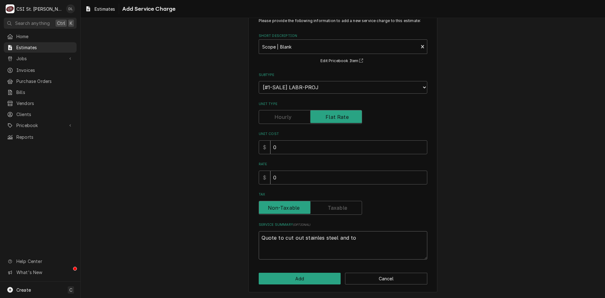
type textarea "Quote to cut out stainles steel and to"
type textarea "x"
type textarea "Quote to cut out stainles steel and to i"
type textarea "x"
type textarea "Quote to cut out stainles steel and to in"
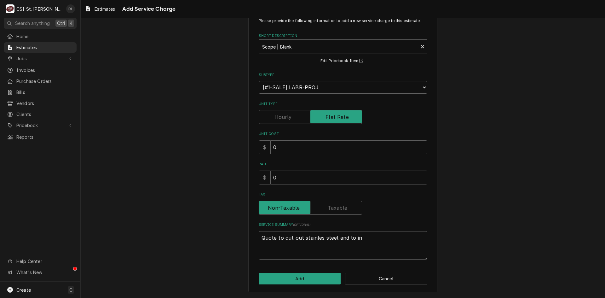
type textarea "x"
type textarea "Quote to cut out stainles steel and to ins"
type textarea "x"
type textarea "Quote to cut out stainles steel and to insta"
type textarea "x"
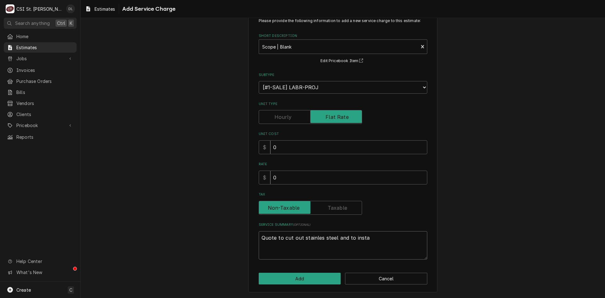
type textarea "Quote to cut out stainles steel and to instal"
type textarea "x"
type textarea "Quote to cut out stainles steel and to install"
type textarea "x"
type textarea "Quote to cut out stainles steel and to install"
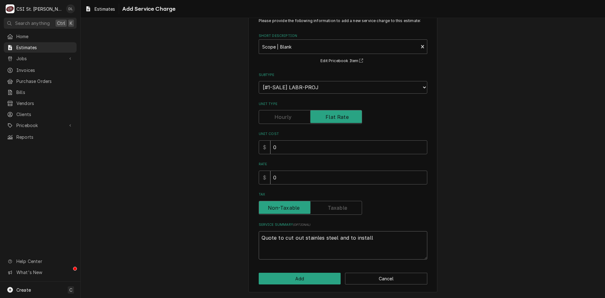
type textarea "x"
type textarea "Quote to cut out stainles steel and to install n"
type textarea "x"
type textarea "Quote to cut out stainles steel and to install ne"
type textarea "x"
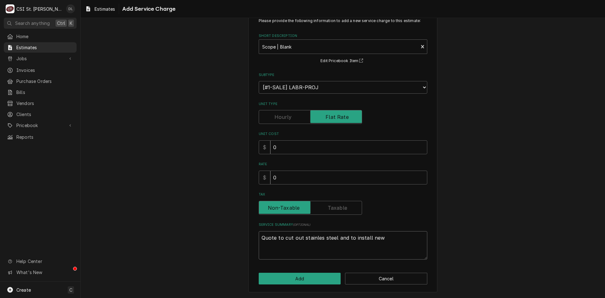
type textarea "Quote to cut out stainles steel and to install new"
type textarea "x"
type textarea "Quote to cut out stainles steel and to install new t"
type textarea "x"
type textarea "Quote to cut out stainles steel and to install new th"
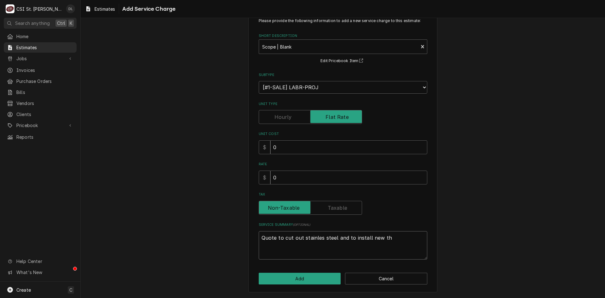
type textarea "x"
type textarea "Quote to cut out stainles steel and to install new thr"
type textarea "x"
type textarea "Quote to cut out stainles steel and to install new thre"
type textarea "x"
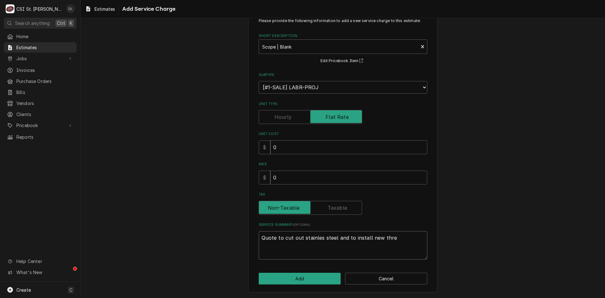
type textarea "Quote to cut out stainles steel and to install new three"
type textarea "x"
type textarea "Quote to cut out stainles steel and to install new three"
type textarea "x"
type textarea "Quote to cut out stainles steel and to install new three z"
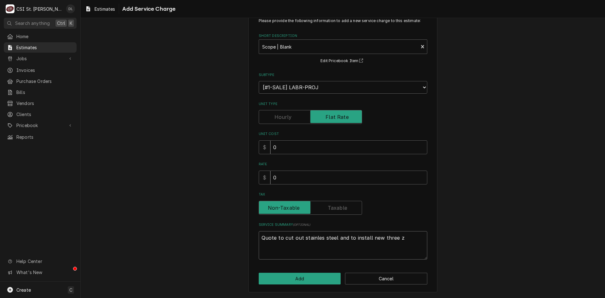
type textarea "x"
click at [410, 242] on textarea "Quote to cut out stainles steel and to install new three zone" at bounding box center [342, 245] width 168 height 28
click at [318, 237] on textarea "Quote to cut out stainles steel and to install new three zone induction unit." at bounding box center [342, 245] width 168 height 28
click at [301, 249] on textarea "Quote to cut out stainless steel and to install new three zone induction unit." at bounding box center [342, 245] width 168 height 28
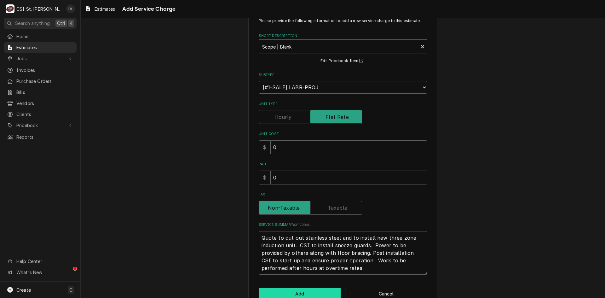
click at [314, 289] on button "Add" at bounding box center [299, 293] width 82 height 12
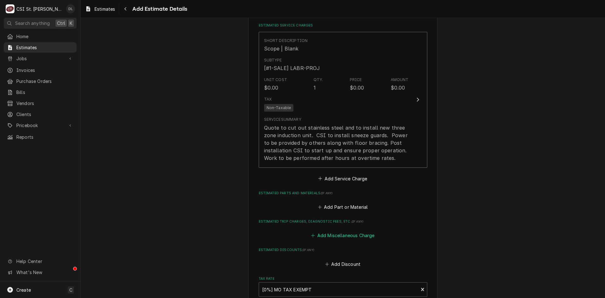
scroll to position [426, 0]
click at [319, 178] on icon "Estimated Service Charges" at bounding box center [320, 177] width 4 height 4
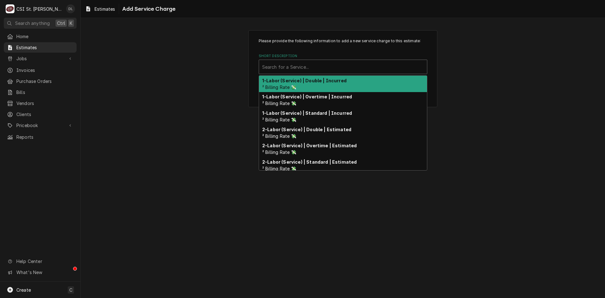
click at [290, 68] on div "Short Description" at bounding box center [343, 66] width 162 height 11
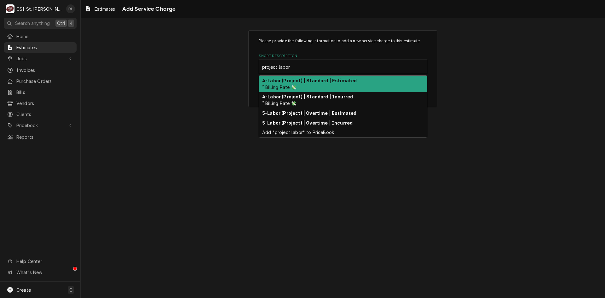
click at [301, 82] on strong "4-Labor (Project) | Standard | Estimated" at bounding box center [309, 80] width 94 height 5
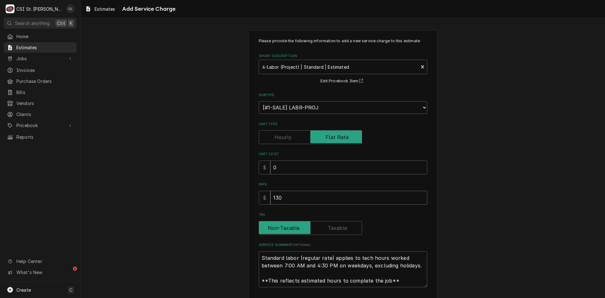
drag, startPoint x: 271, startPoint y: 204, endPoint x: 224, endPoint y: 201, distance: 47.3
click at [224, 201] on div "Please provide the following information to add a new service charge to this es…" at bounding box center [343, 175] width 524 height 301
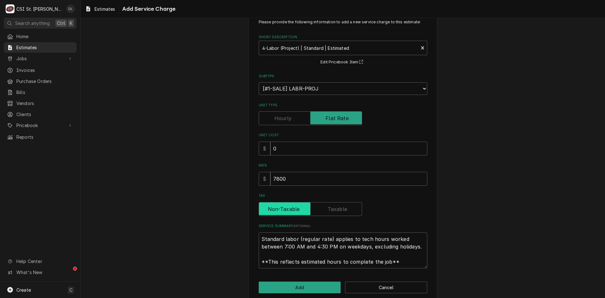
scroll to position [28, 0]
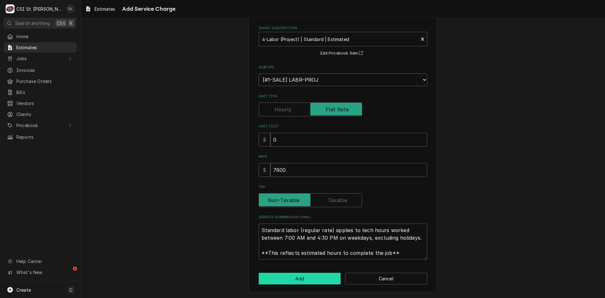
click at [306, 276] on button "Add" at bounding box center [299, 278] width 82 height 12
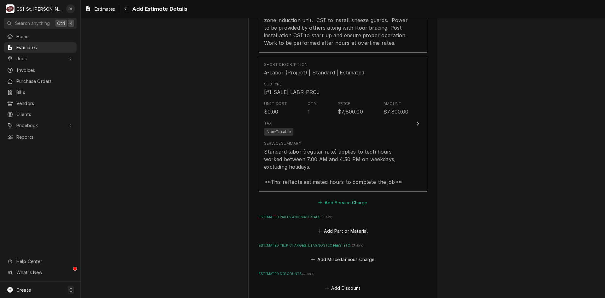
scroll to position [576, 0]
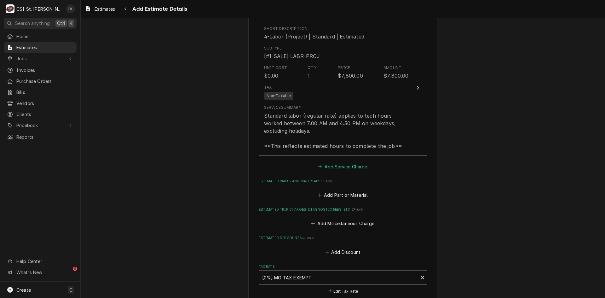
click at [319, 163] on button "Add Service Charge" at bounding box center [342, 166] width 51 height 9
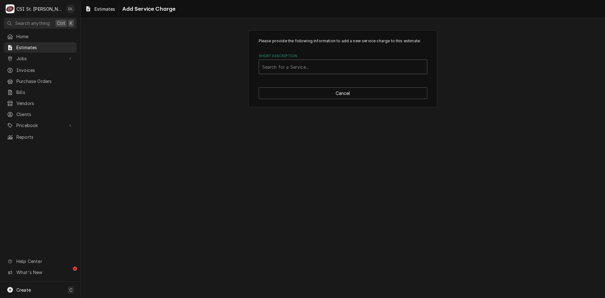
click at [316, 72] on div "Short Description" at bounding box center [343, 66] width 162 height 11
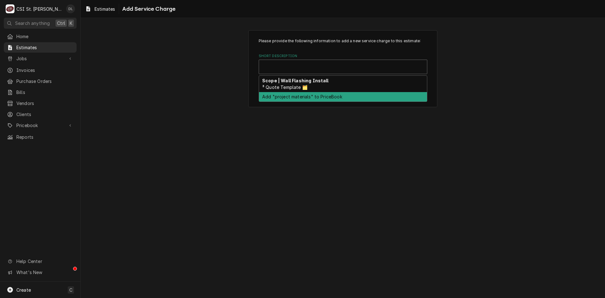
click at [394, 153] on div "Please provide the following information to add a new service charge to this es…" at bounding box center [343, 158] width 524 height 280
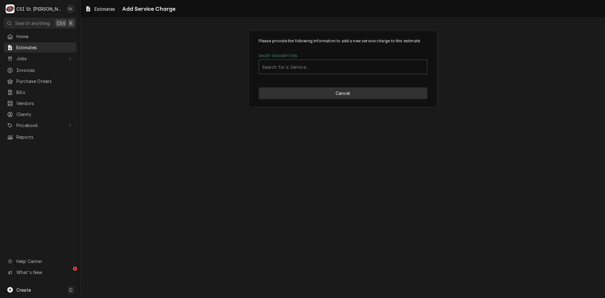
click at [344, 87] on button "Cancel" at bounding box center [342, 93] width 168 height 12
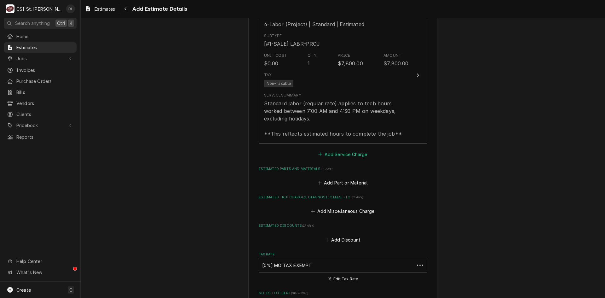
scroll to position [588, 0]
click at [318, 180] on icon "Estimated Parts and Materials" at bounding box center [320, 182] width 4 height 4
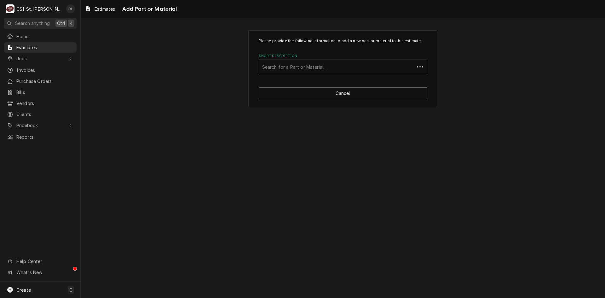
click at [316, 70] on div "Short Description" at bounding box center [336, 66] width 149 height 11
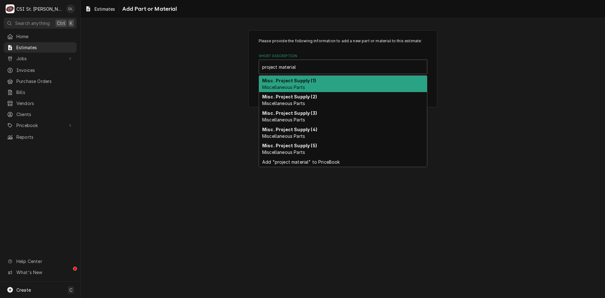
click at [294, 80] on strong "Misc. Project Supply (1)" at bounding box center [289, 80] width 54 height 5
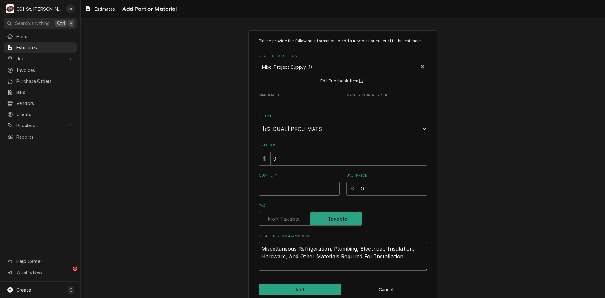
click at [304, 189] on input "Quantity" at bounding box center [298, 188] width 81 height 14
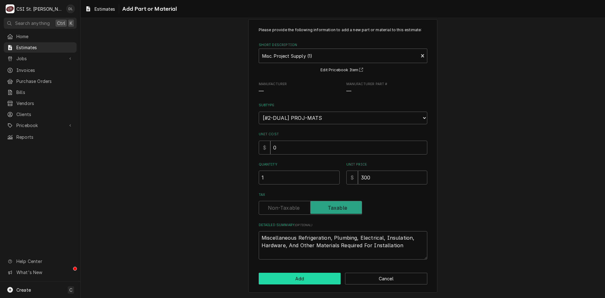
click at [303, 277] on button "Add" at bounding box center [299, 278] width 82 height 12
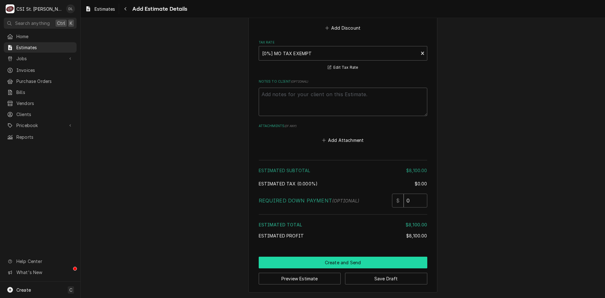
click at [354, 262] on button "Create and Send" at bounding box center [342, 262] width 168 height 12
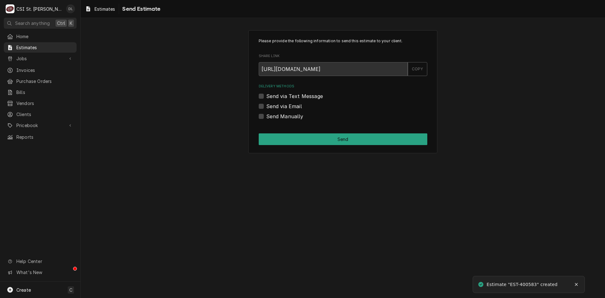
click at [264, 116] on div "Send Manually" at bounding box center [342, 116] width 168 height 8
click at [266, 114] on label "Send Manually" at bounding box center [284, 116] width 37 height 8
click at [266, 114] on input "Send Manually" at bounding box center [350, 119] width 168 height 14
checkbox input "true"
click at [364, 139] on button "Send" at bounding box center [342, 139] width 168 height 12
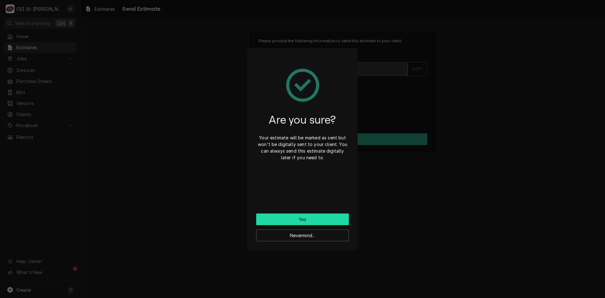
click at [306, 215] on button "Yes" at bounding box center [302, 219] width 93 height 12
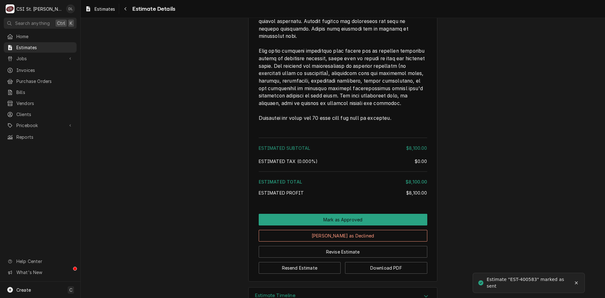
scroll to position [991, 0]
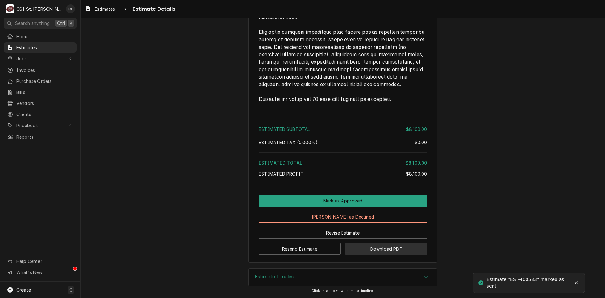
click at [371, 250] on button "Download PDF" at bounding box center [386, 249] width 82 height 12
